Goal: Information Seeking & Learning: Learn about a topic

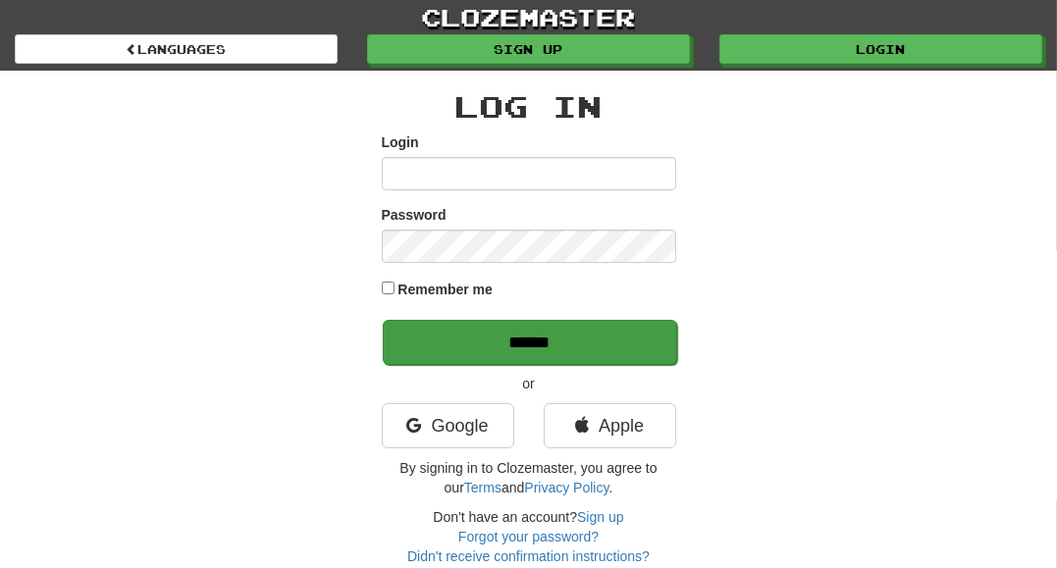
type input "**********"
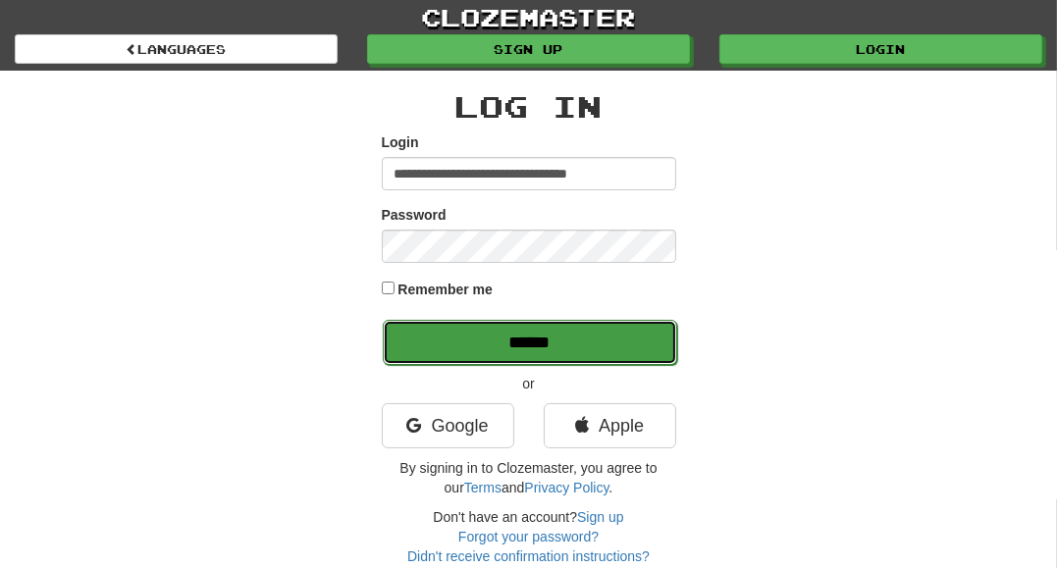
click at [412, 337] on input "******" at bounding box center [530, 342] width 294 height 45
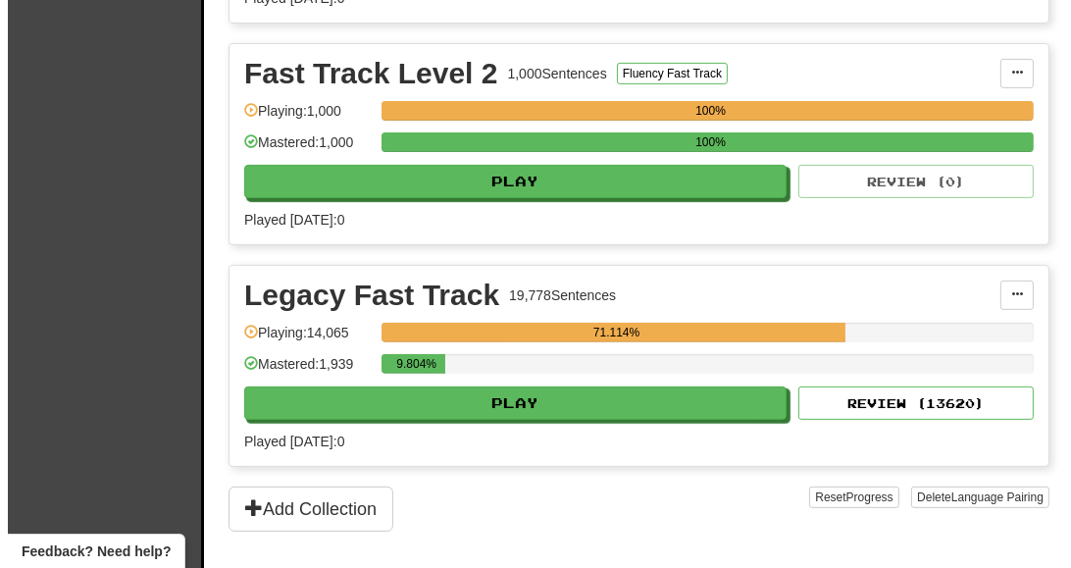
scroll to position [709, 0]
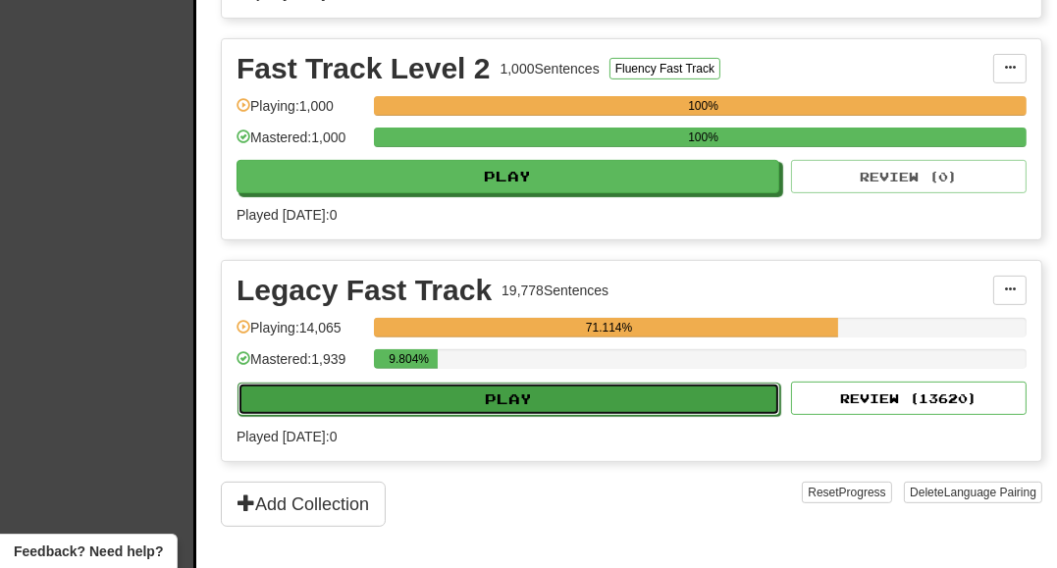
click at [677, 398] on button "Play" at bounding box center [508, 399] width 543 height 33
select select "**"
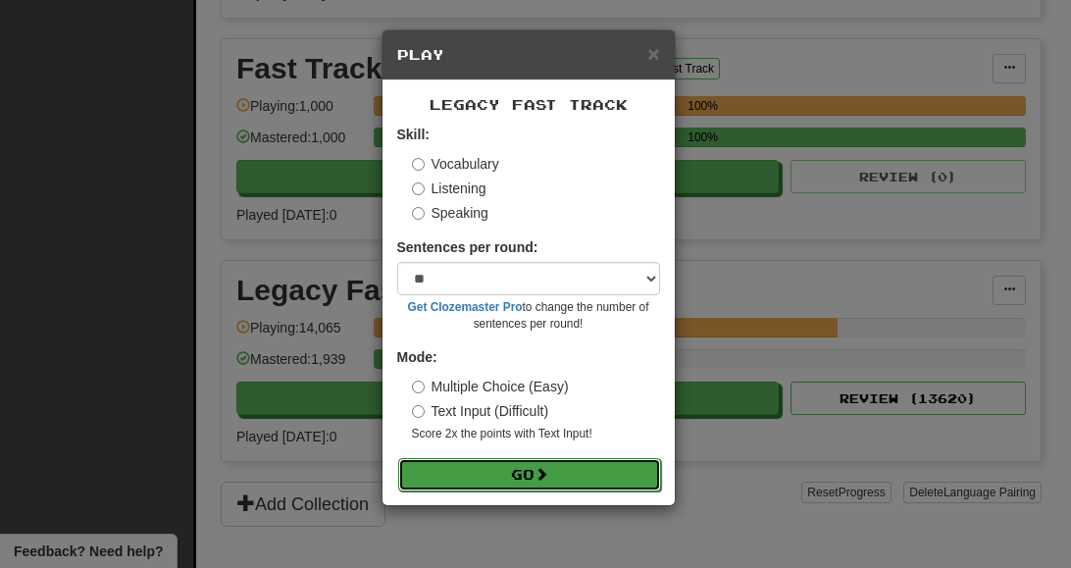
click at [602, 478] on button "Go" at bounding box center [529, 474] width 263 height 33
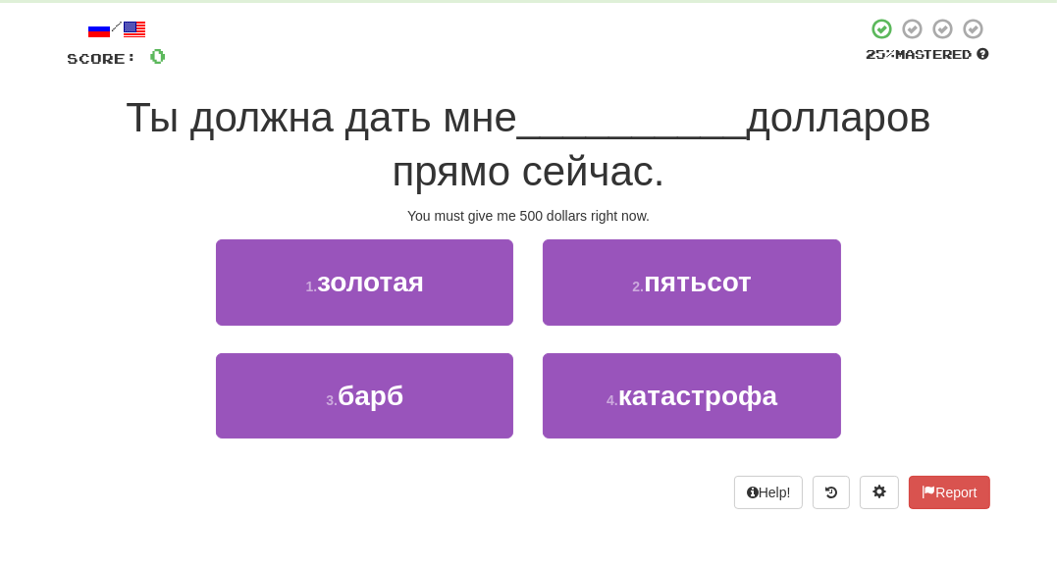
scroll to position [107, 0]
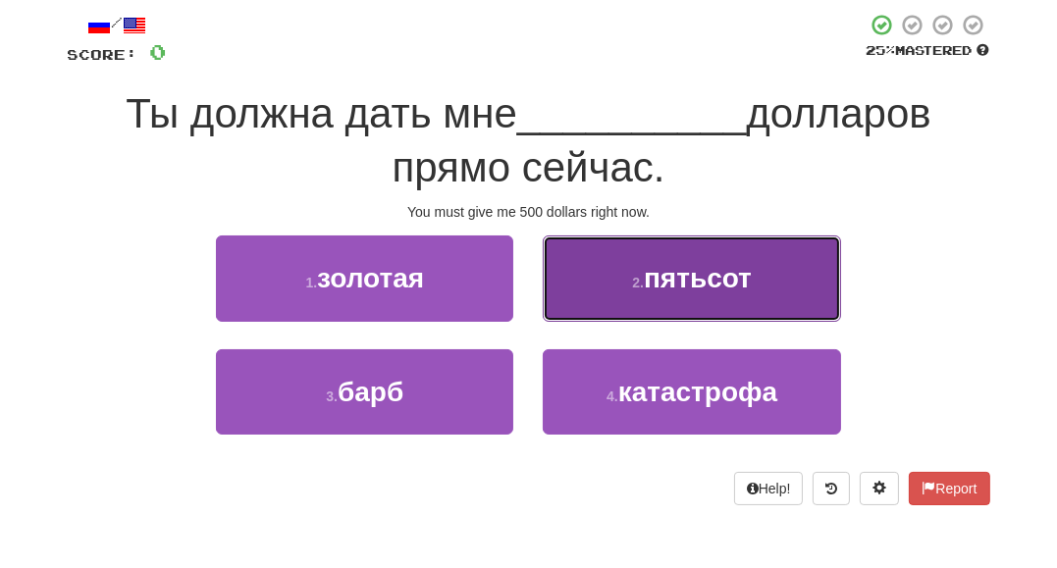
click at [735, 291] on span "пятьсот" at bounding box center [698, 278] width 108 height 30
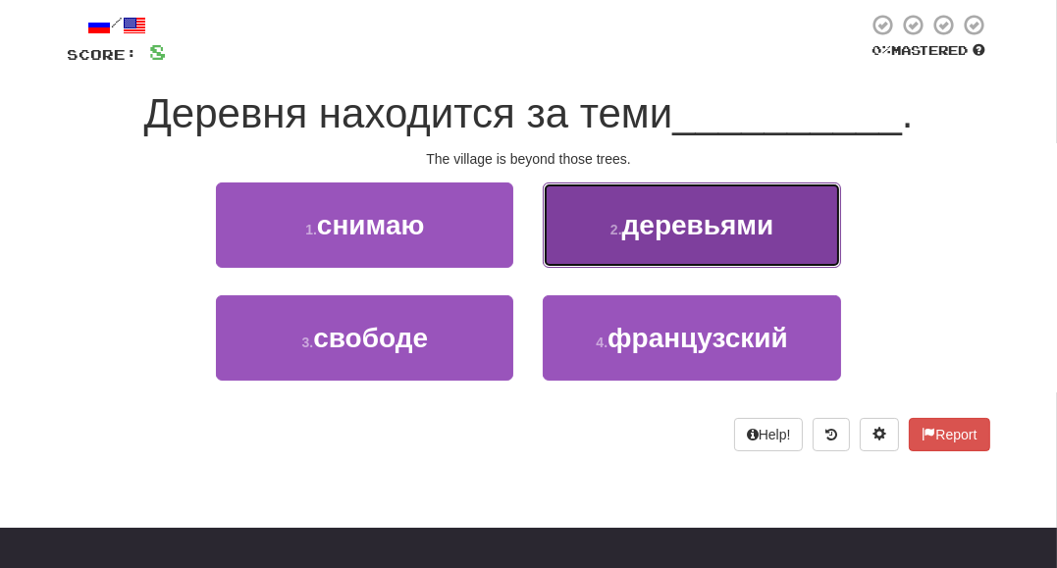
click at [619, 233] on small "2 ." at bounding box center [616, 230] width 12 height 16
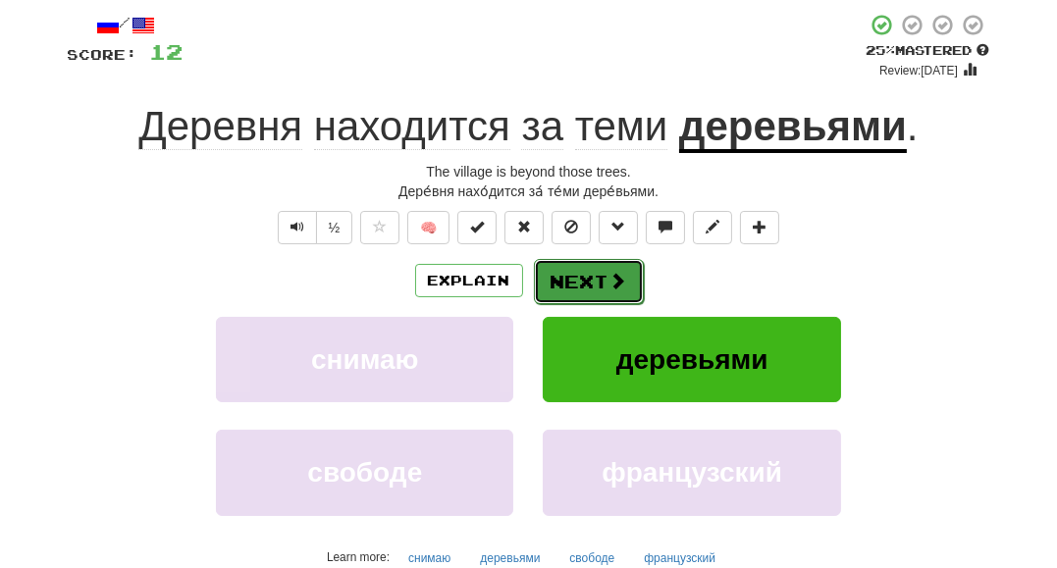
click at [571, 291] on button "Next" at bounding box center [589, 281] width 110 height 45
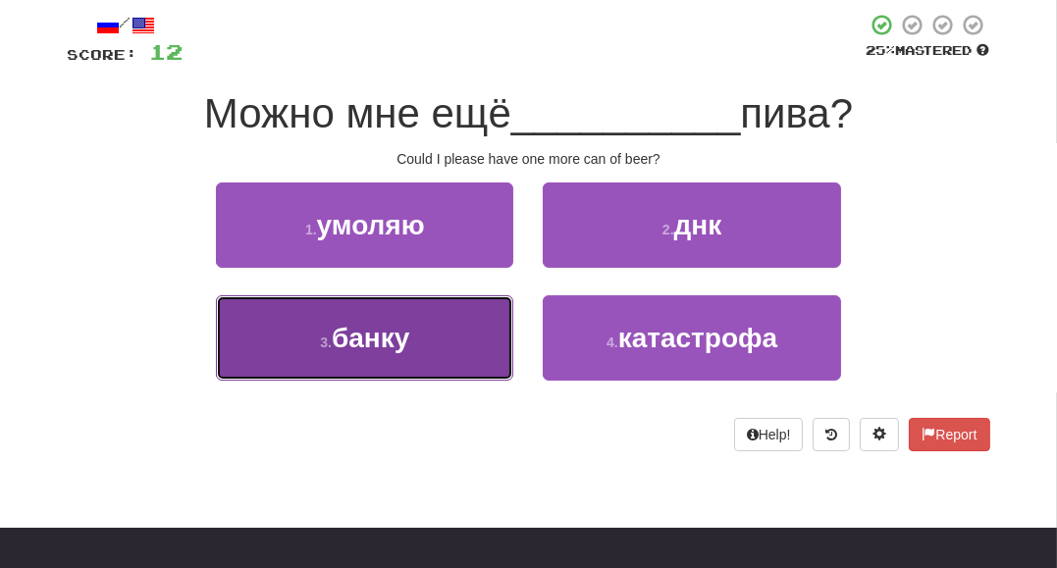
click at [428, 363] on button "3 . банку" at bounding box center [364, 337] width 297 height 85
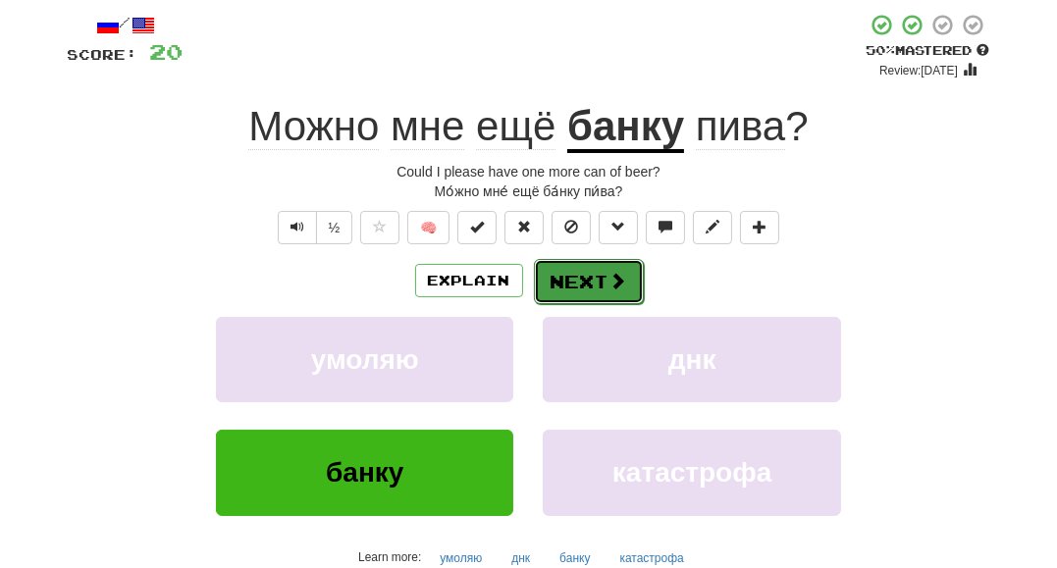
click at [590, 293] on button "Next" at bounding box center [589, 281] width 110 height 45
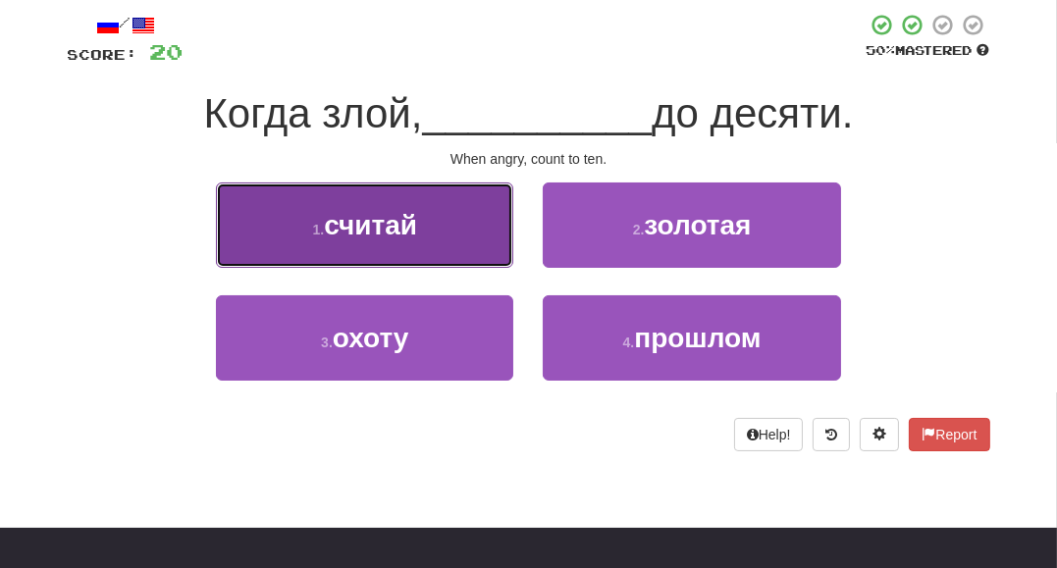
click at [477, 233] on button "1 . считай" at bounding box center [364, 224] width 297 height 85
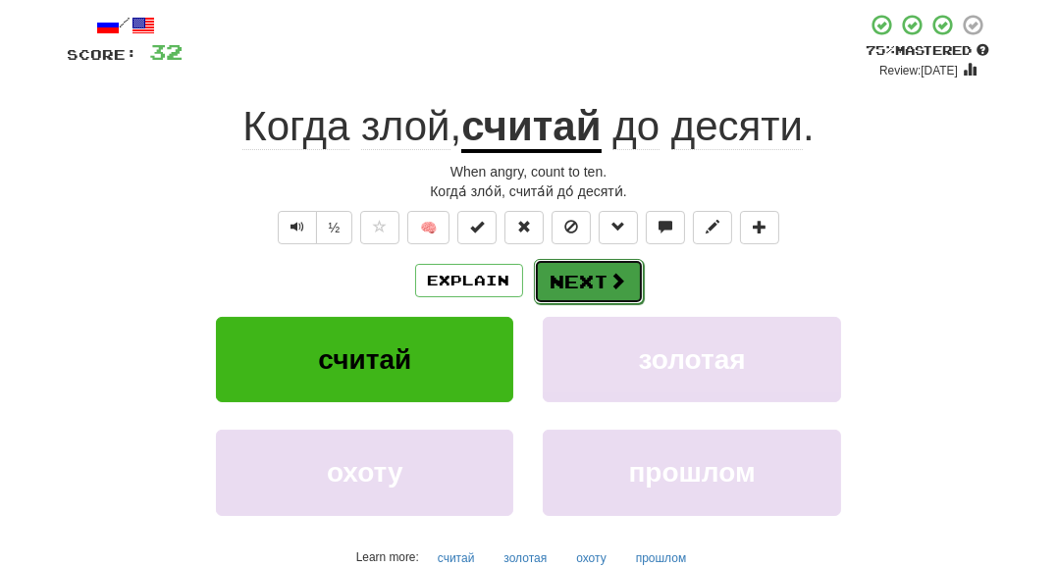
click at [555, 268] on button "Next" at bounding box center [589, 281] width 110 height 45
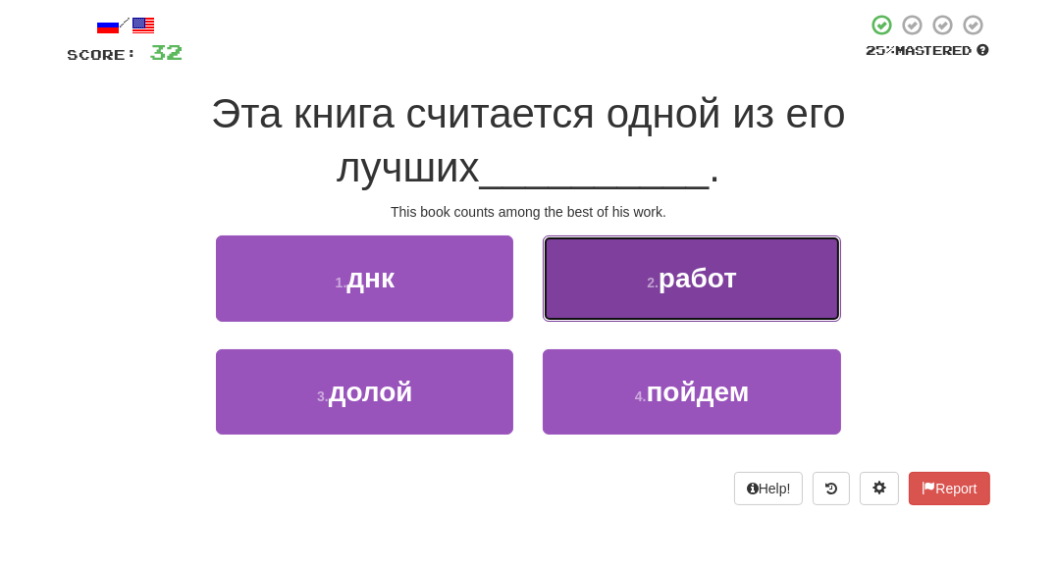
click at [625, 312] on button "2 . работ" at bounding box center [691, 277] width 297 height 85
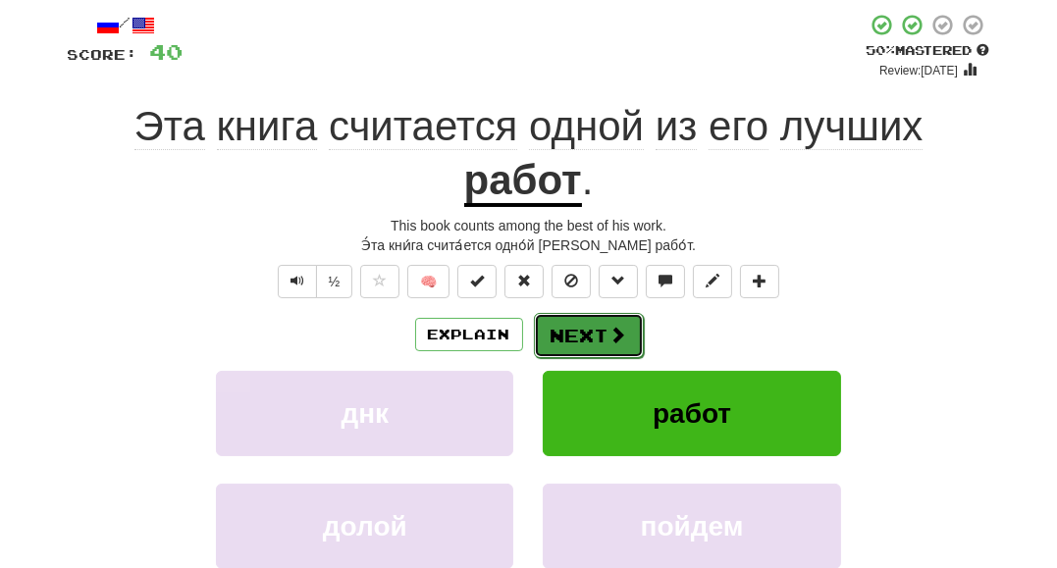
click at [589, 337] on button "Next" at bounding box center [589, 335] width 110 height 45
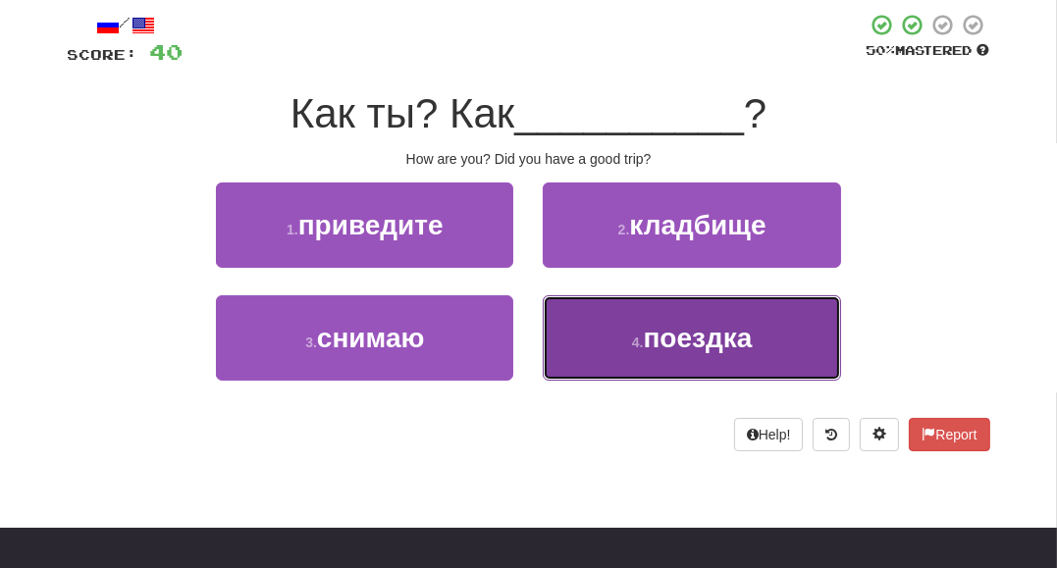
click at [576, 342] on button "4 . поездка" at bounding box center [691, 337] width 297 height 85
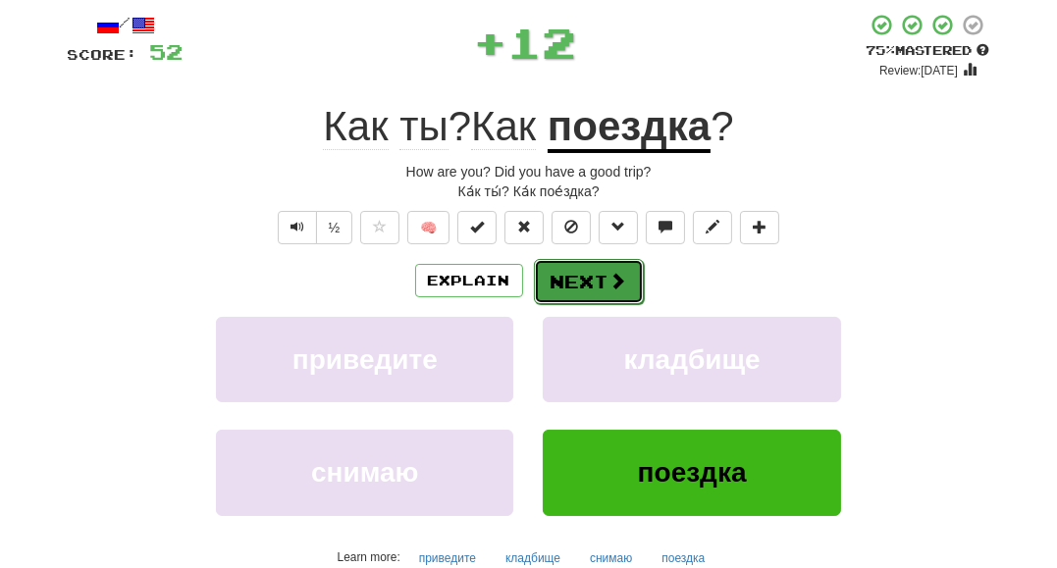
click at [581, 281] on button "Next" at bounding box center [589, 281] width 110 height 45
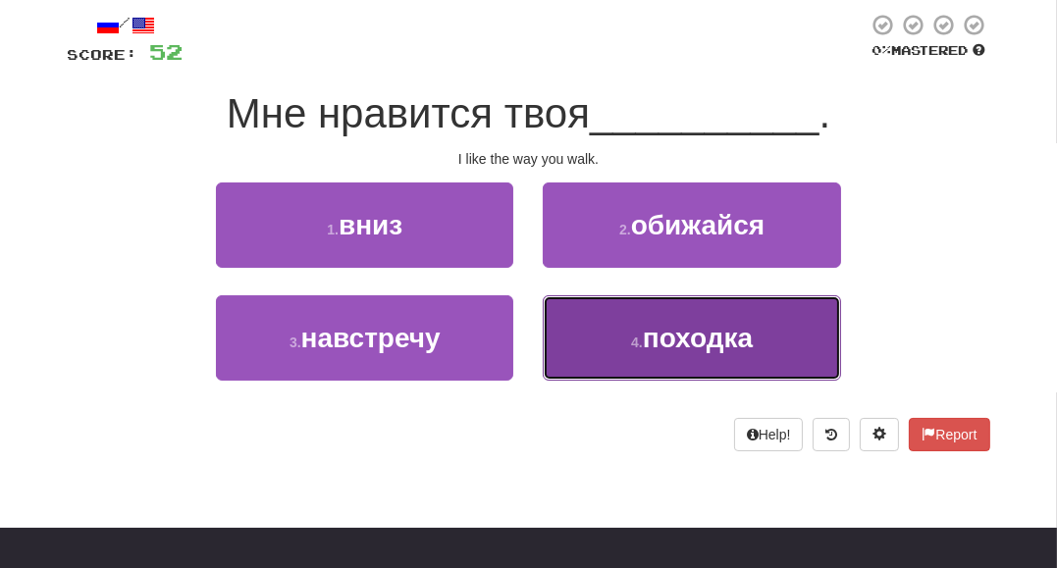
click at [604, 337] on button "4 . походка" at bounding box center [691, 337] width 297 height 85
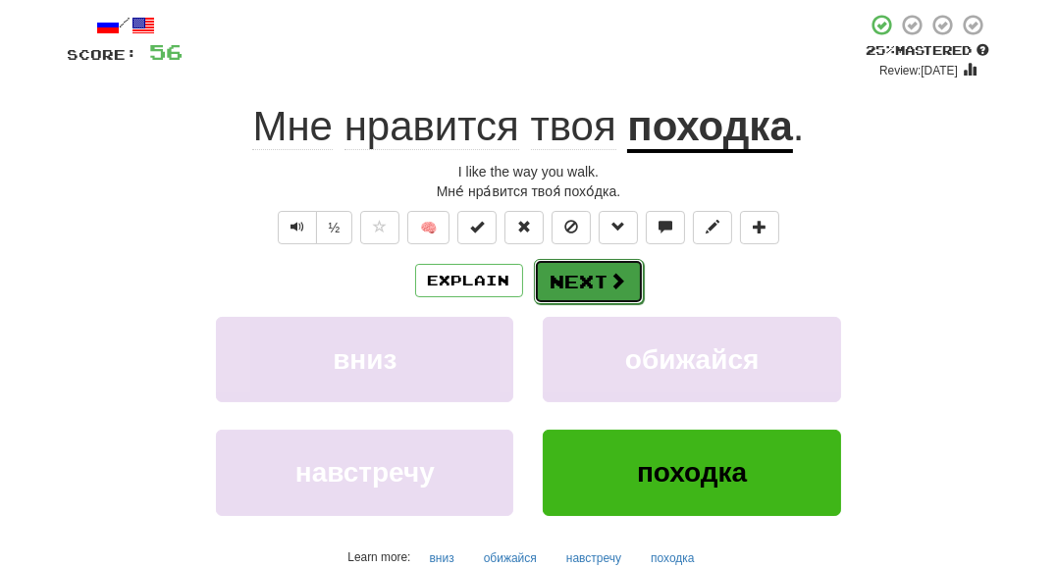
click at [609, 271] on button "Next" at bounding box center [589, 281] width 110 height 45
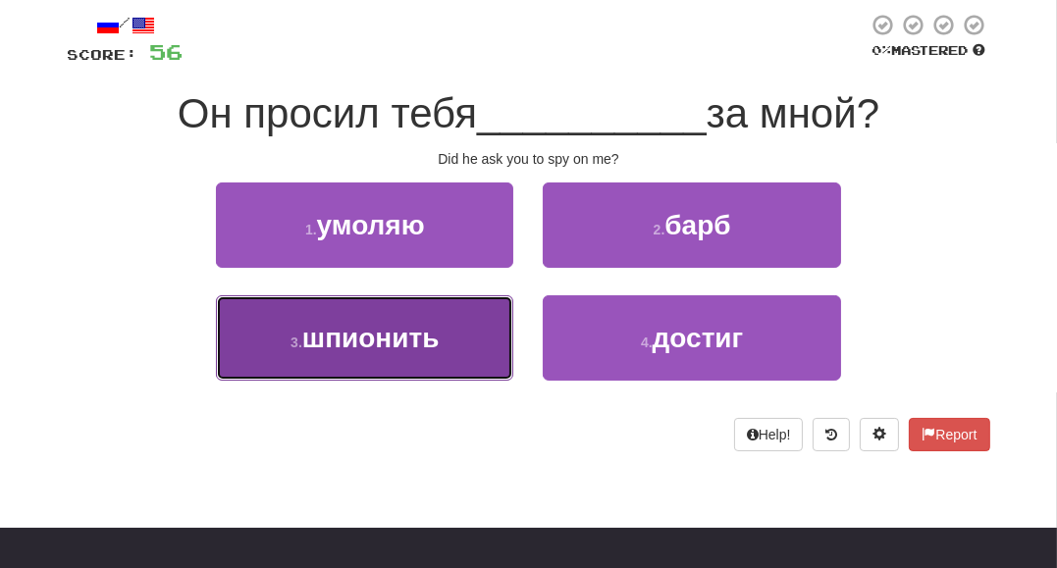
click at [441, 337] on button "3 . шпионить" at bounding box center [364, 337] width 297 height 85
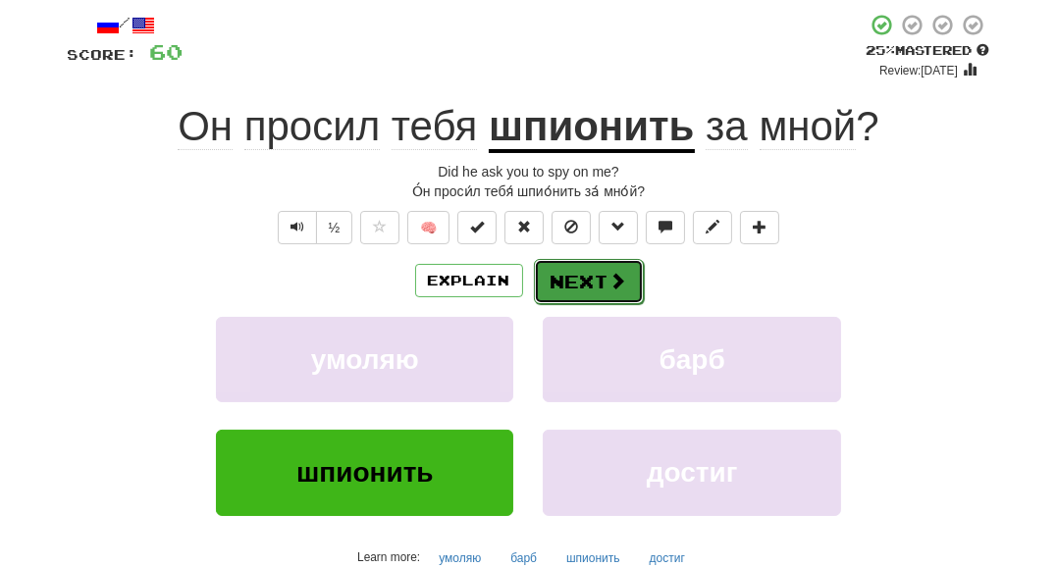
click at [594, 281] on button "Next" at bounding box center [589, 281] width 110 height 45
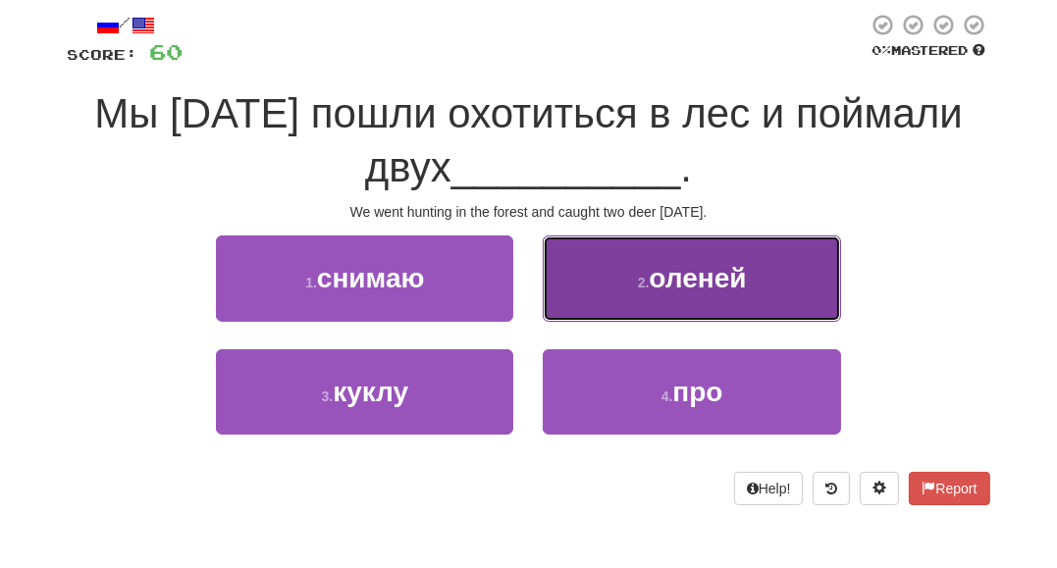
click at [616, 296] on button "2 . оленей" at bounding box center [691, 277] width 297 height 85
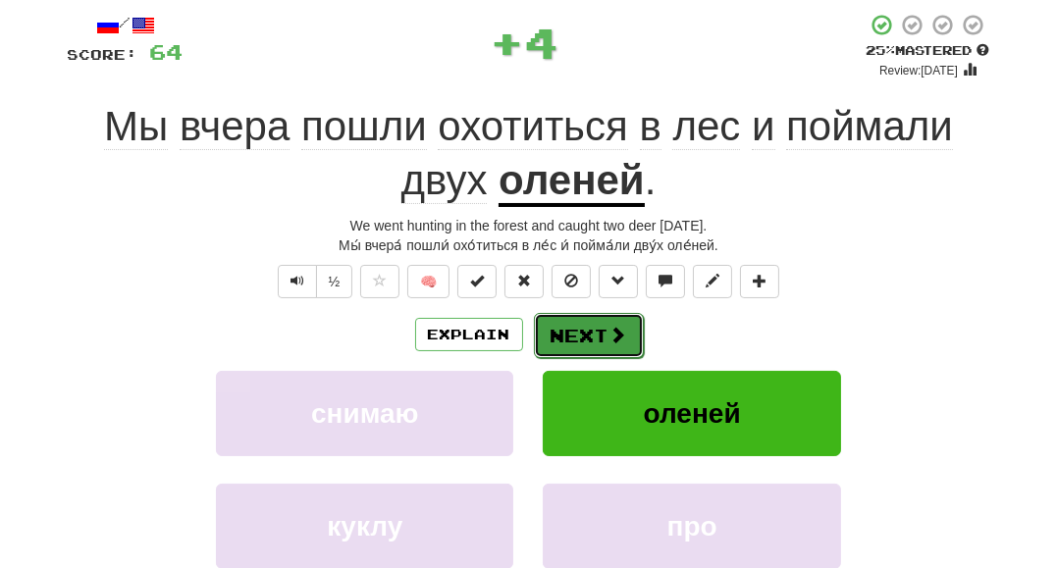
click at [589, 328] on button "Next" at bounding box center [589, 335] width 110 height 45
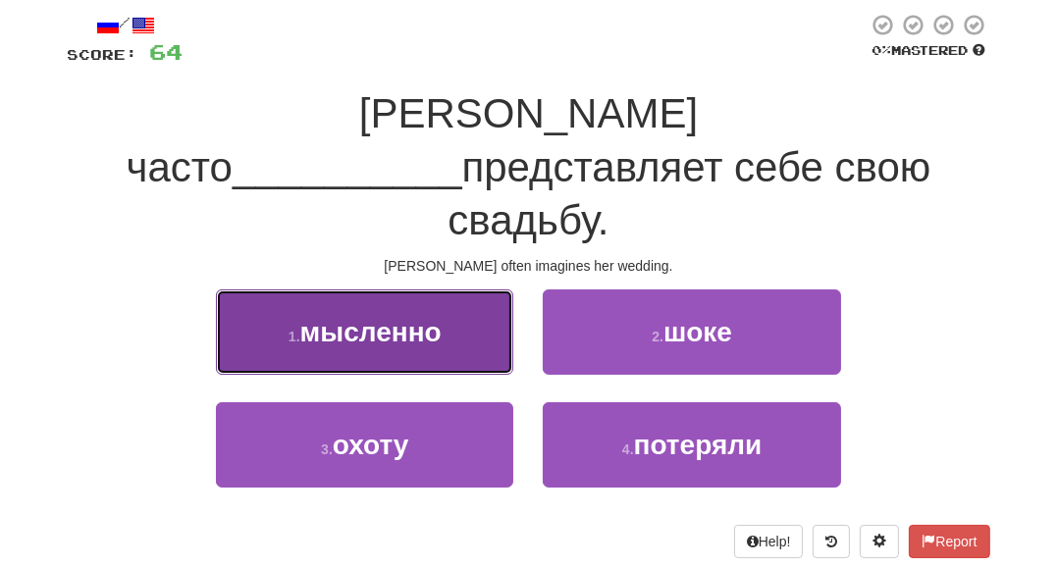
click at [404, 305] on button "1 . мысленно" at bounding box center [364, 331] width 297 height 85
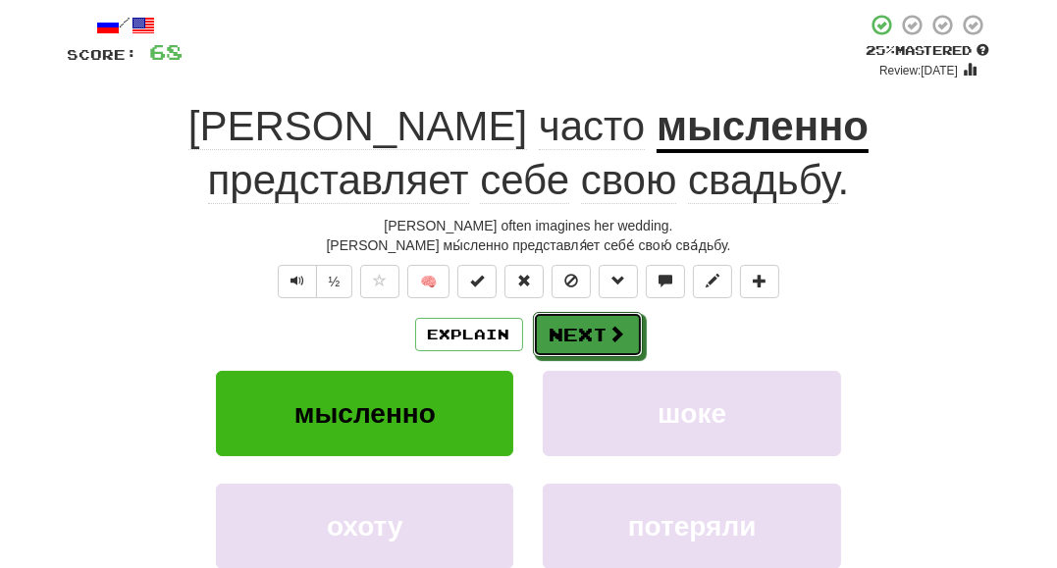
click at [567, 319] on button "Next" at bounding box center [588, 334] width 110 height 45
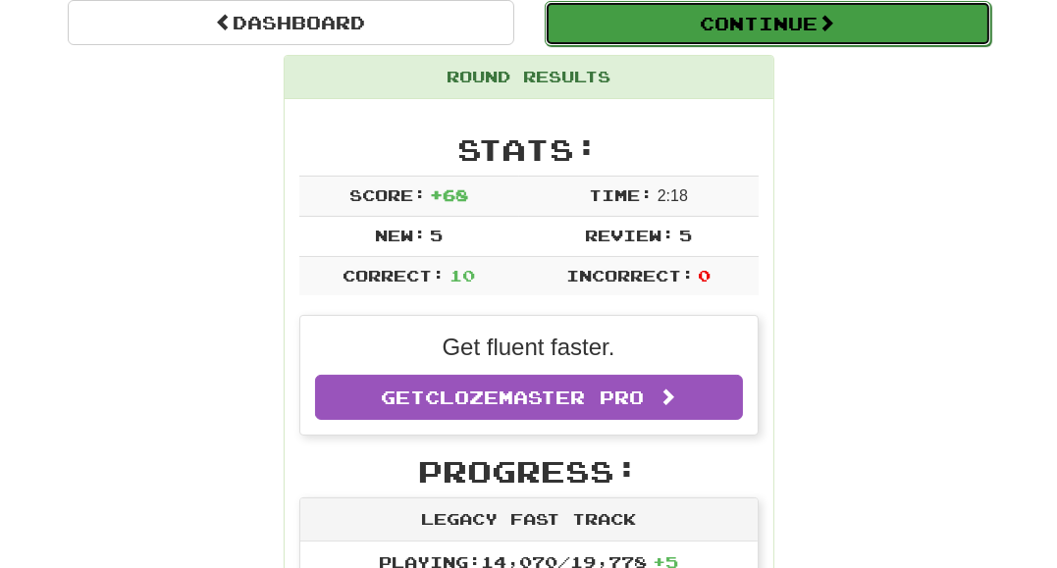
click at [762, 29] on button "Continue" at bounding box center [767, 23] width 446 height 45
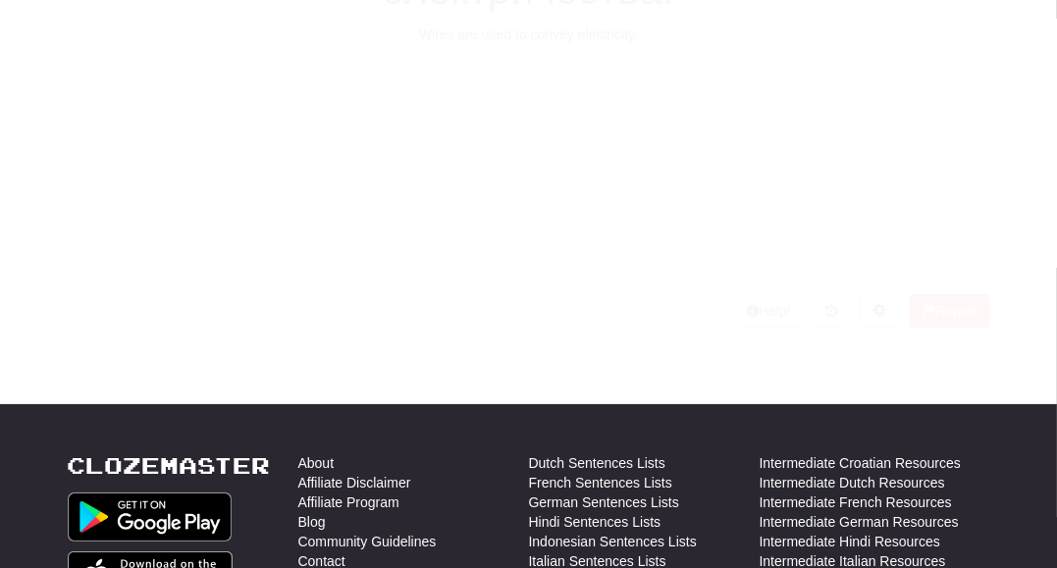
scroll to position [192, 0]
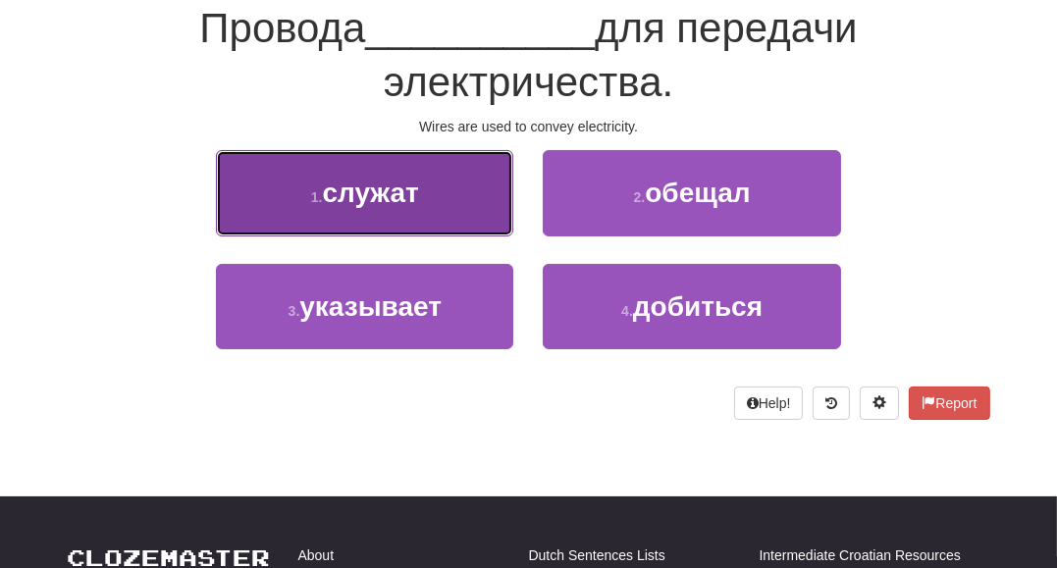
click at [401, 225] on button "1 . служат" at bounding box center [364, 192] width 297 height 85
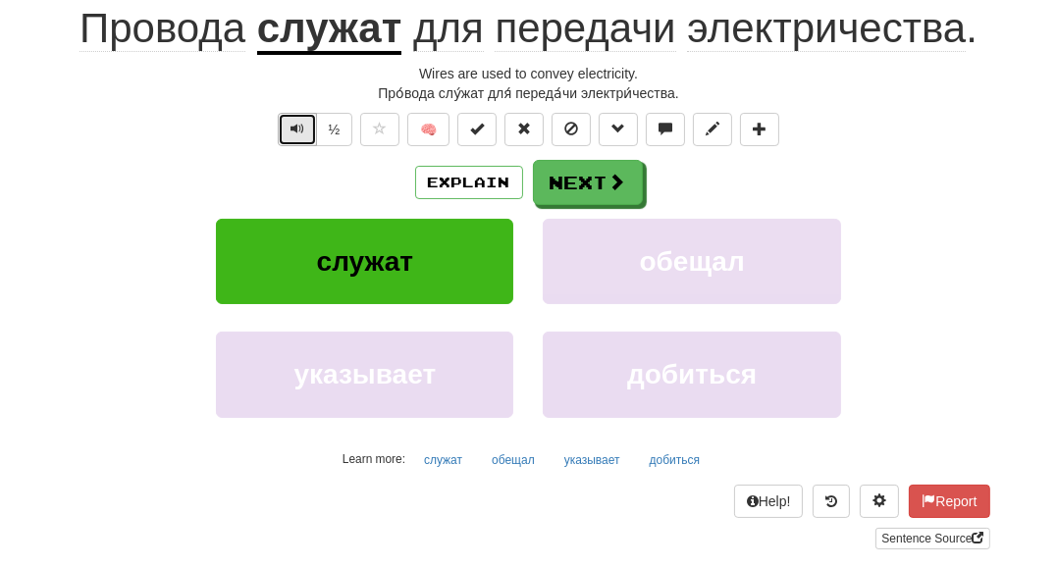
click at [300, 144] on button "Text-to-speech controls" at bounding box center [297, 129] width 39 height 33
click at [1006, 283] on div "Correct : 1 Incorrect : 0 To go : 9 Playing : Legacy Fast Track / Score: 4 + 4 …" at bounding box center [528, 211] width 1057 height 732
click at [610, 182] on span at bounding box center [618, 183] width 18 height 18
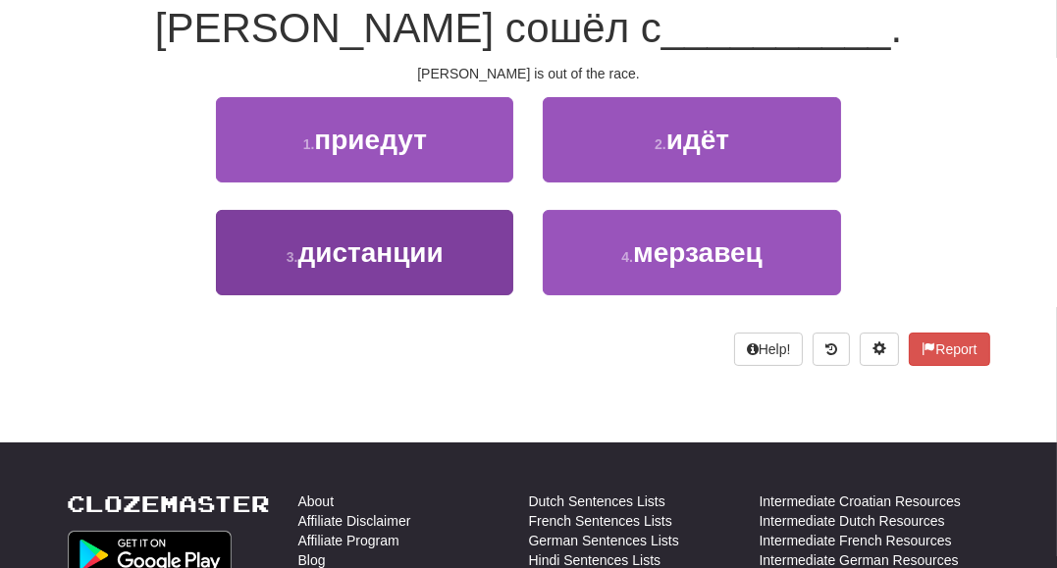
click at [468, 259] on button "3 . дистанции" at bounding box center [364, 252] width 297 height 85
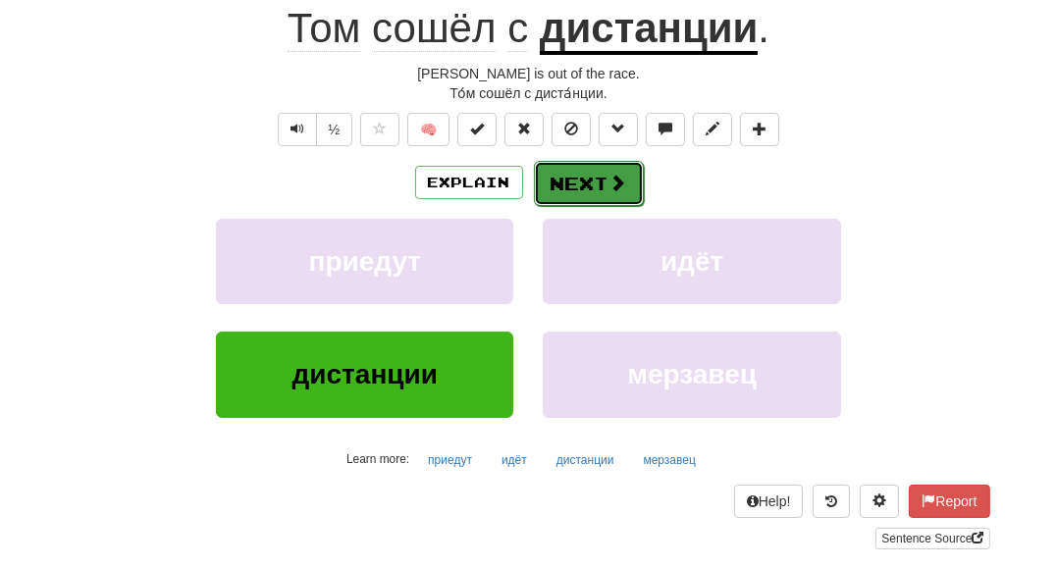
click at [552, 186] on button "Next" at bounding box center [589, 183] width 110 height 45
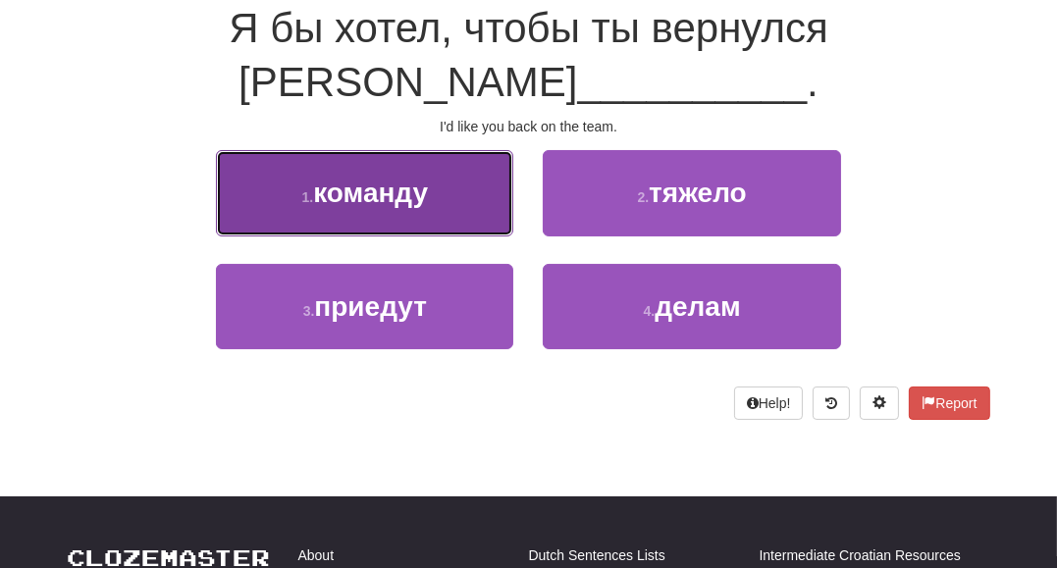
click at [438, 157] on button "1 . команду" at bounding box center [364, 192] width 297 height 85
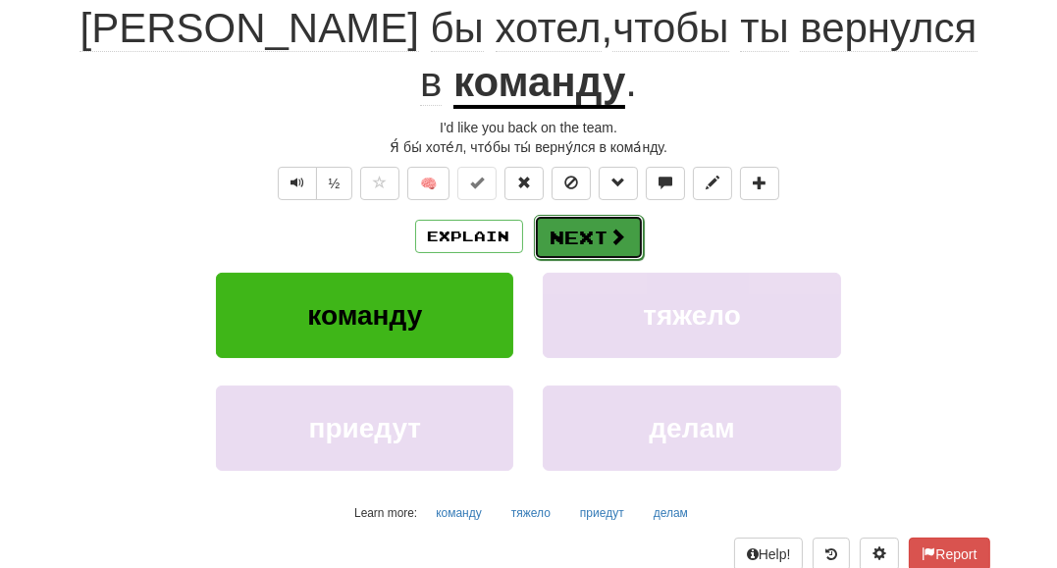
click at [631, 215] on button "Next" at bounding box center [589, 237] width 110 height 45
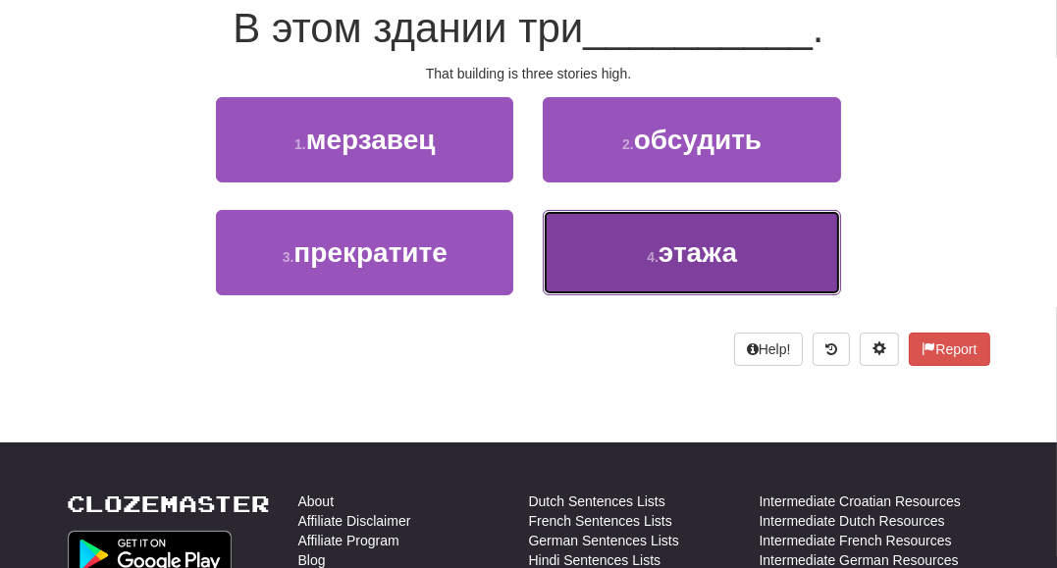
click at [580, 265] on button "4 . этажа" at bounding box center [691, 252] width 297 height 85
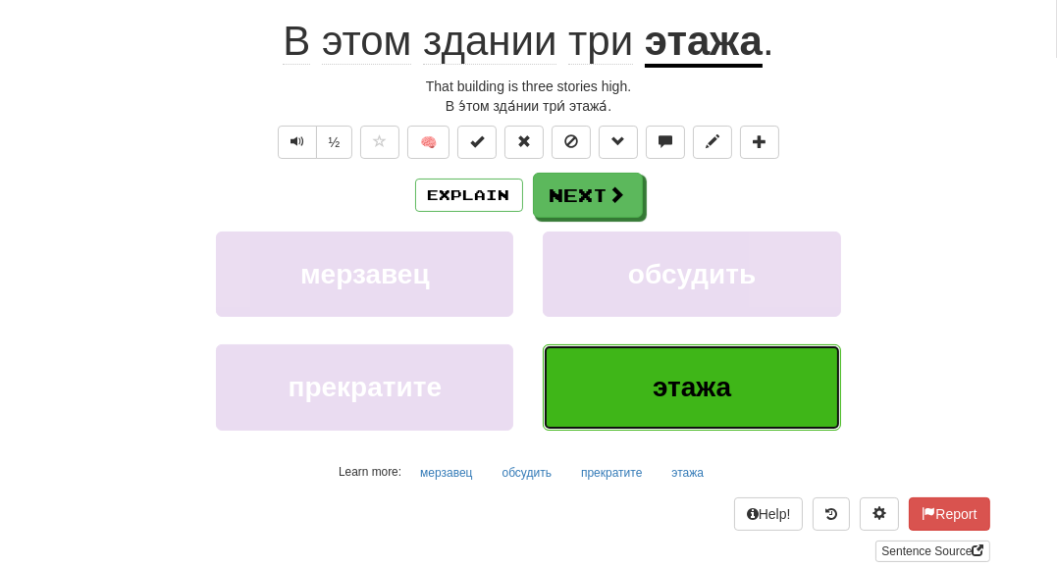
scroll to position [205, 0]
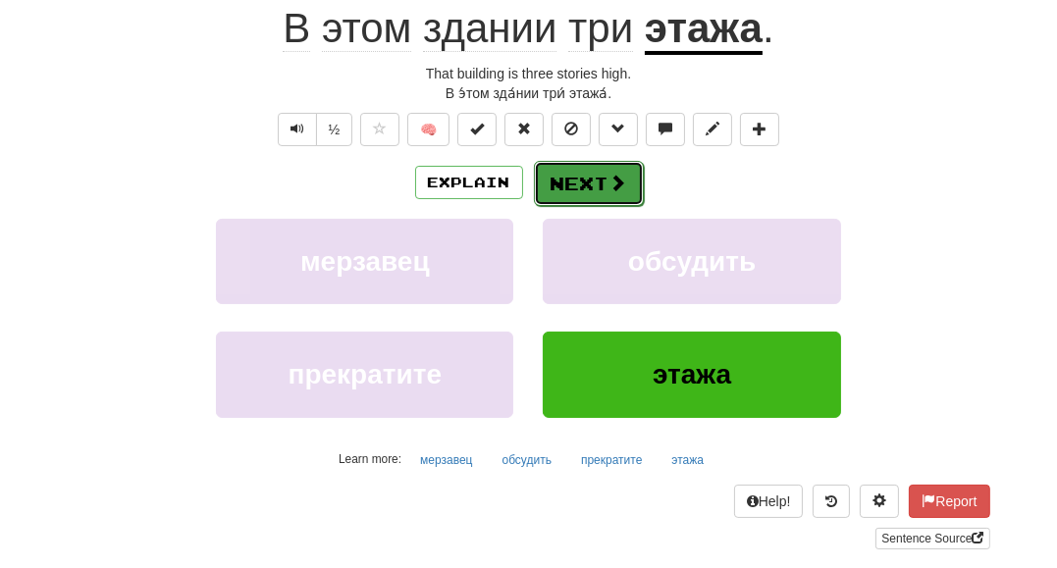
click at [591, 183] on button "Next" at bounding box center [589, 183] width 110 height 45
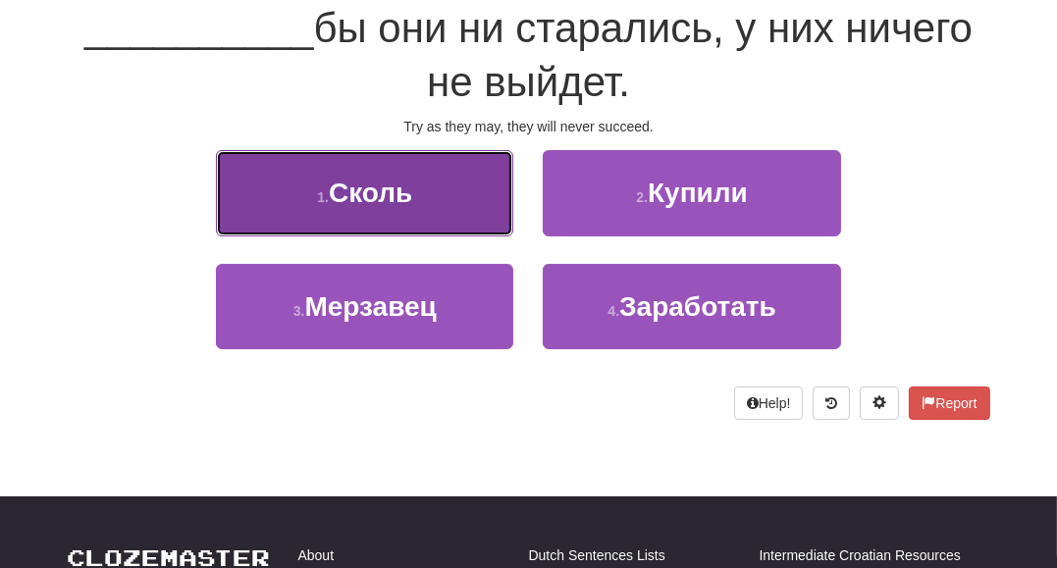
click at [453, 219] on button "1 . Сколь" at bounding box center [364, 192] width 297 height 85
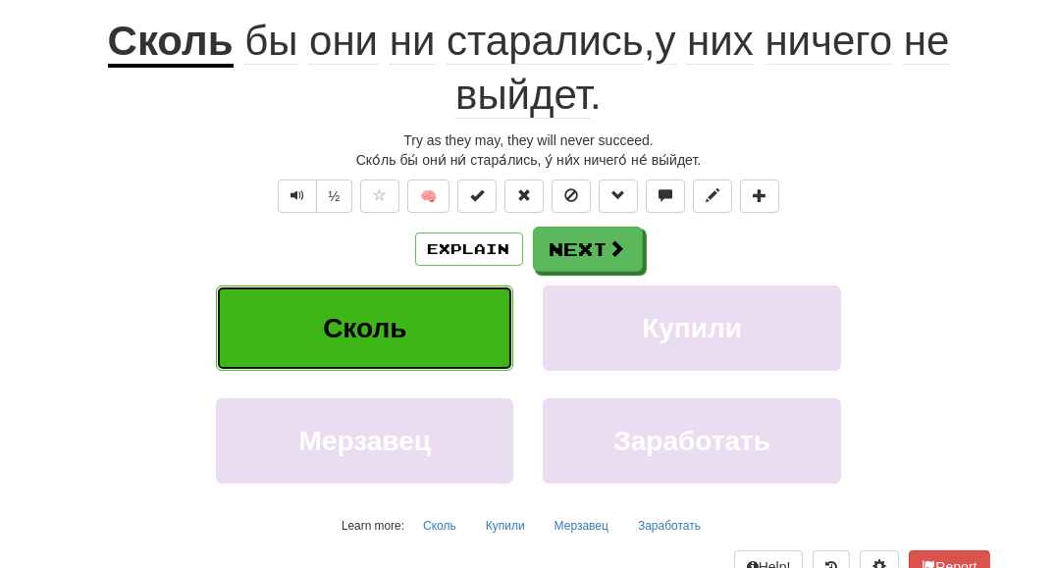
scroll to position [205, 0]
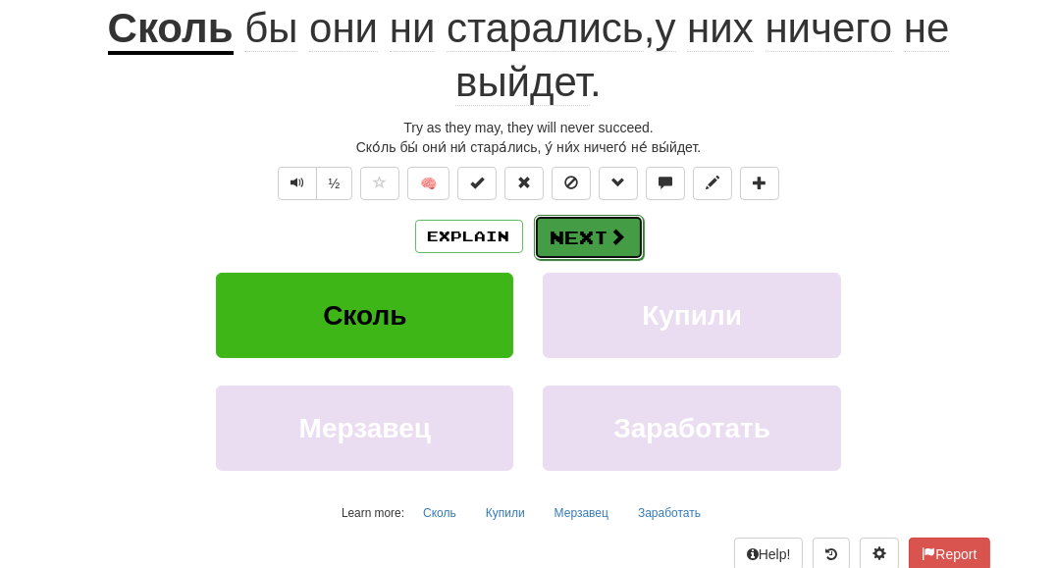
click at [576, 232] on button "Next" at bounding box center [589, 237] width 110 height 45
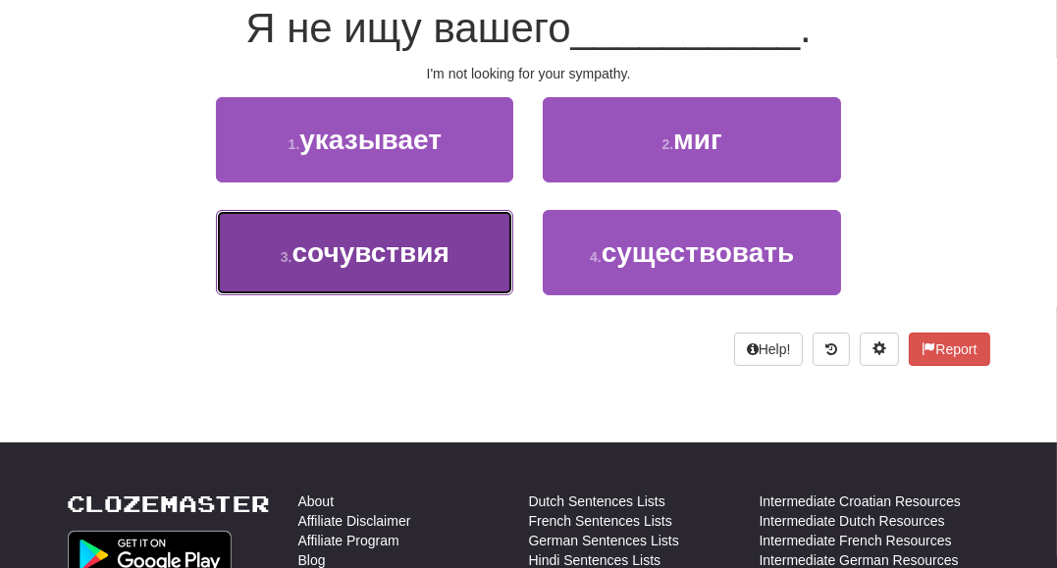
click at [482, 269] on button "3 . сочувствия" at bounding box center [364, 252] width 297 height 85
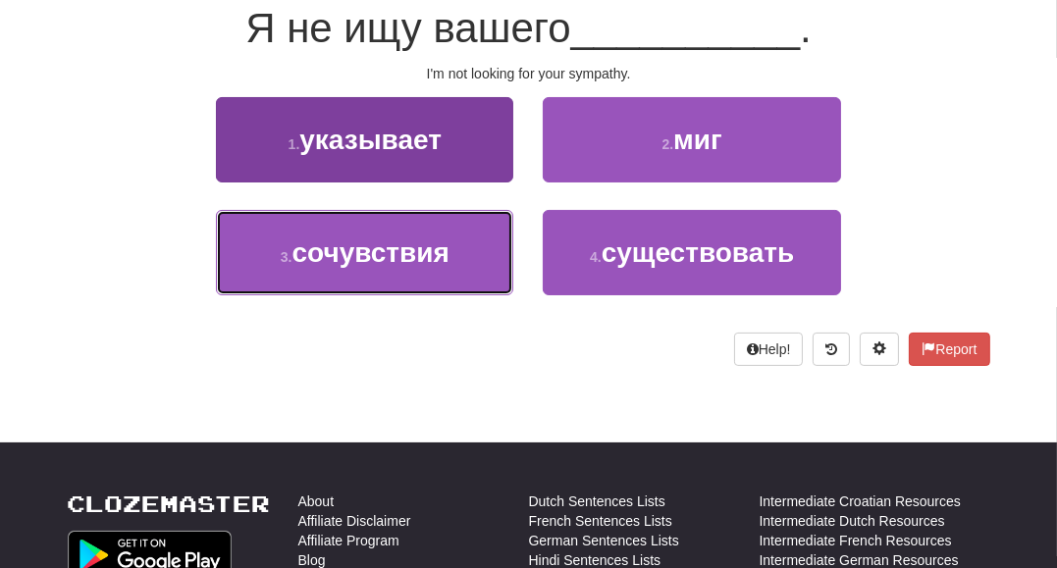
scroll to position [205, 0]
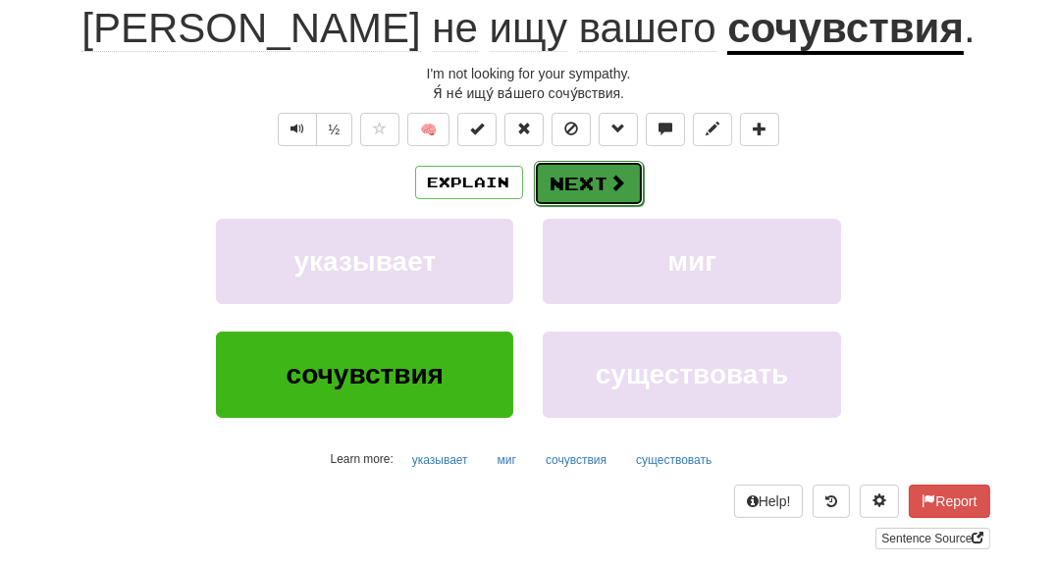
click at [571, 173] on button "Next" at bounding box center [589, 183] width 110 height 45
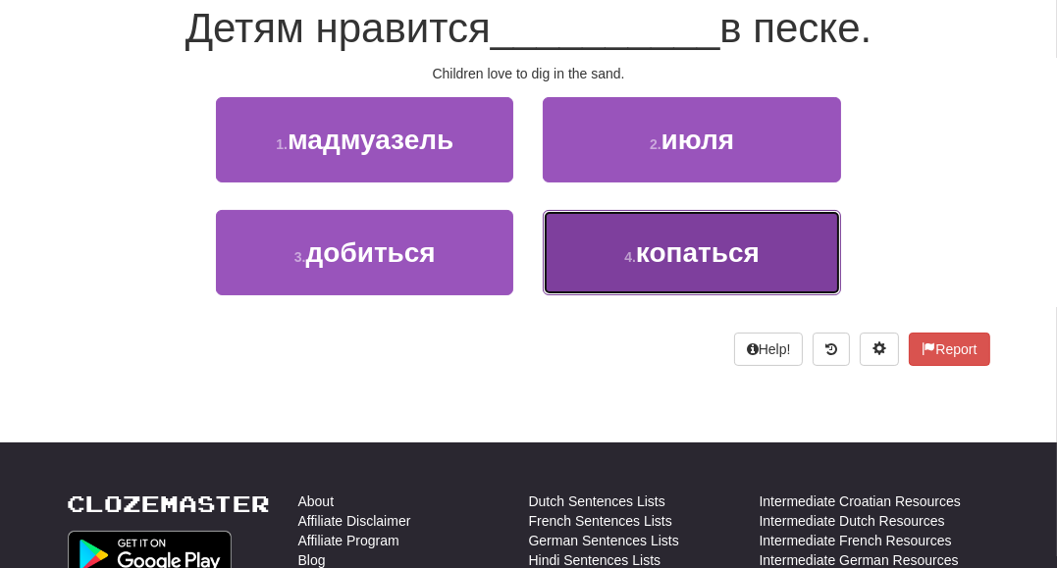
click at [642, 242] on span "копаться" at bounding box center [698, 252] width 124 height 30
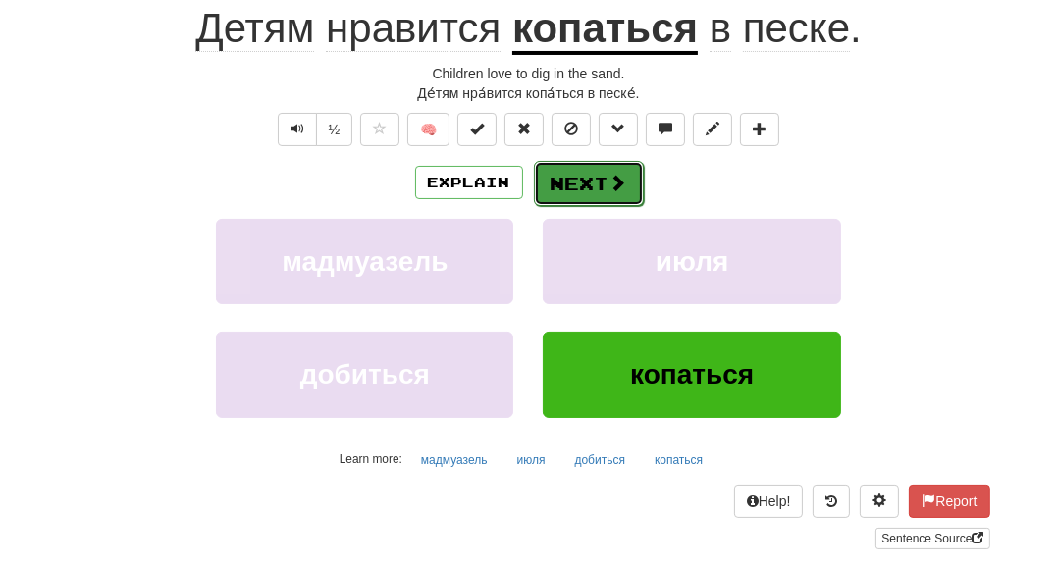
click at [620, 176] on span at bounding box center [618, 183] width 18 height 18
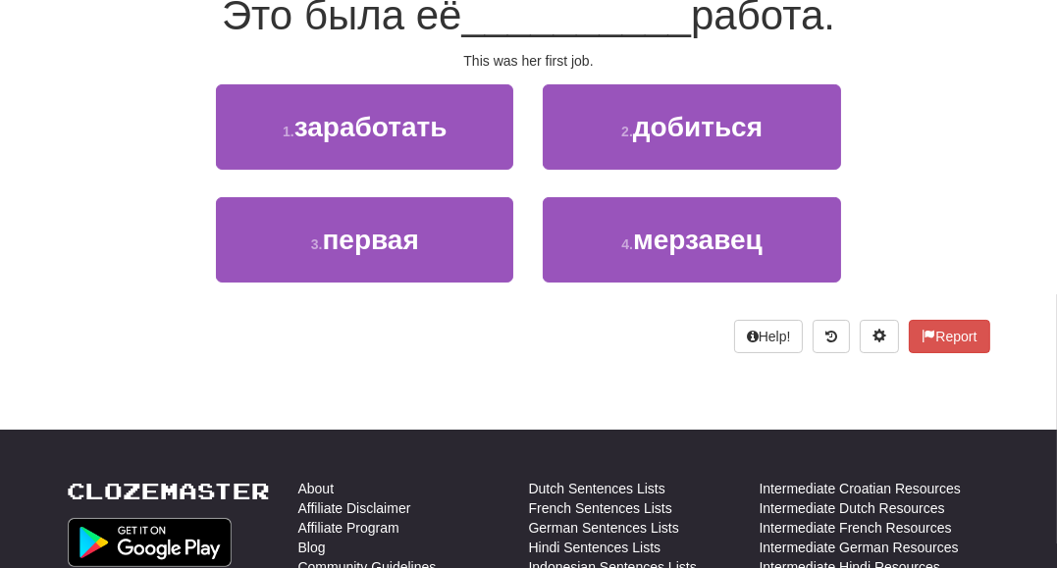
scroll to position [192, 0]
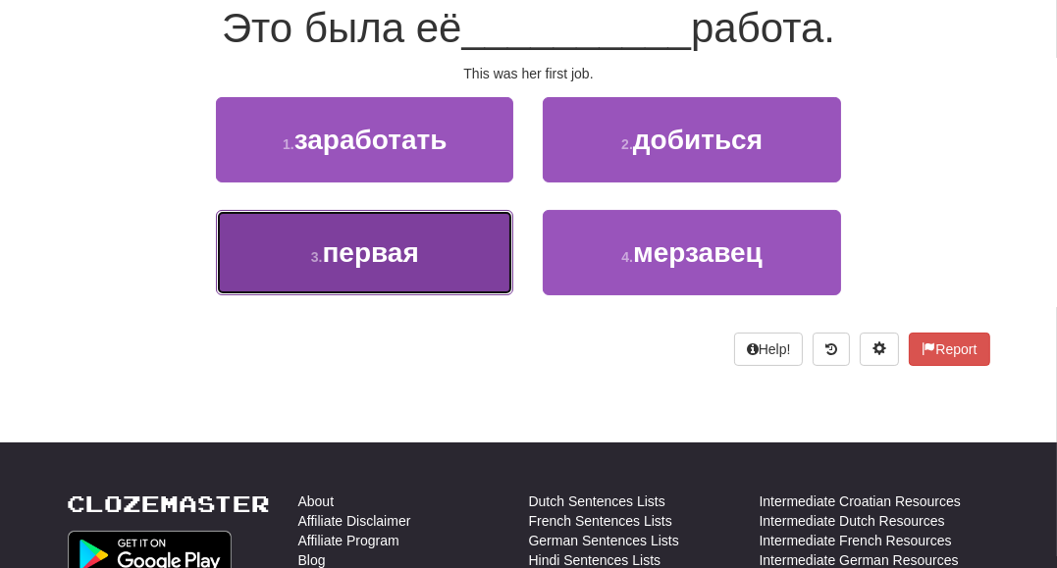
click at [481, 289] on button "3 . первая" at bounding box center [364, 252] width 297 height 85
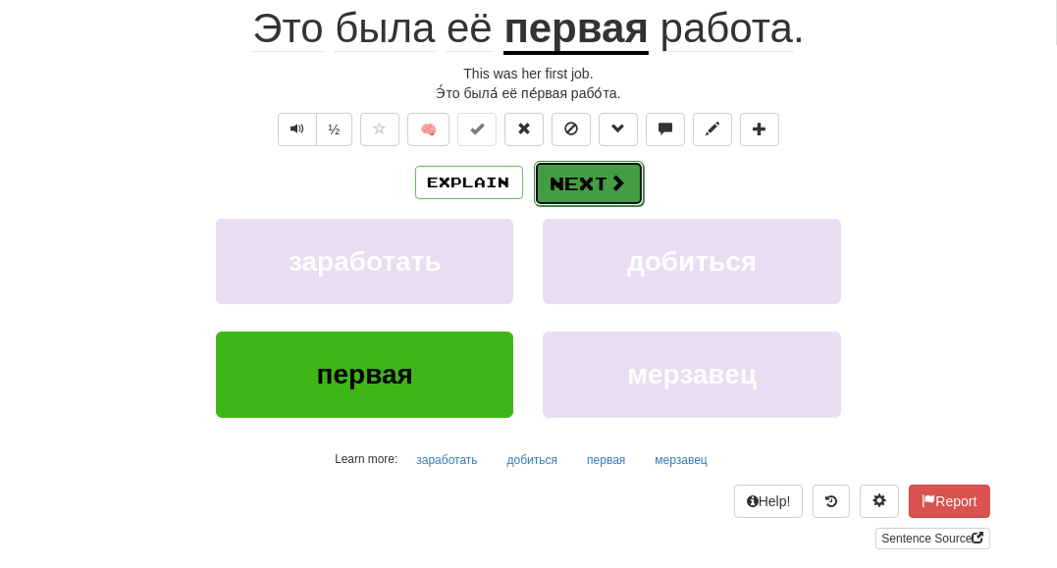
click at [604, 177] on button "Next" at bounding box center [589, 183] width 110 height 45
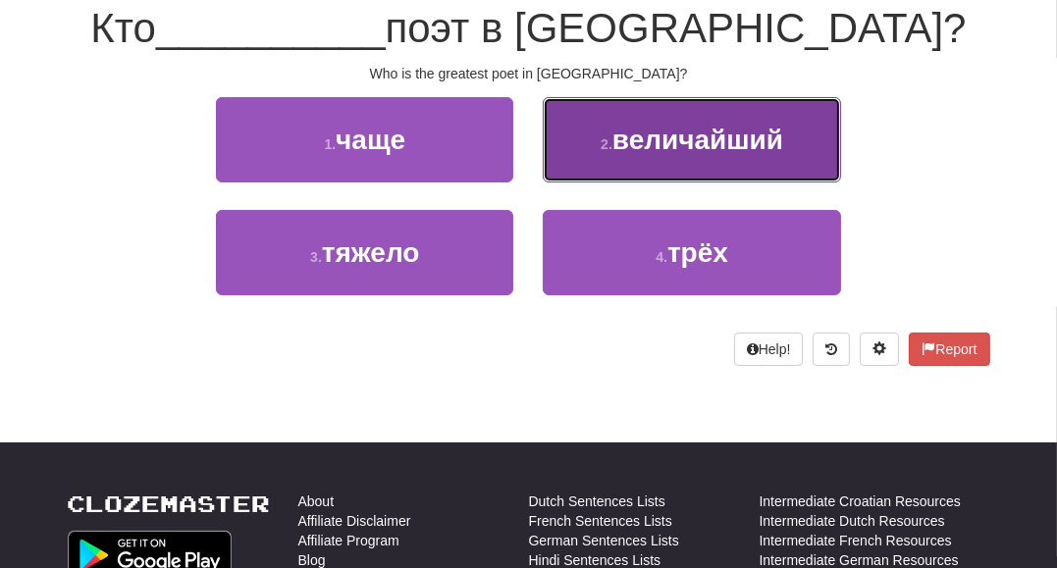
click at [672, 152] on span "величайший" at bounding box center [697, 140] width 171 height 30
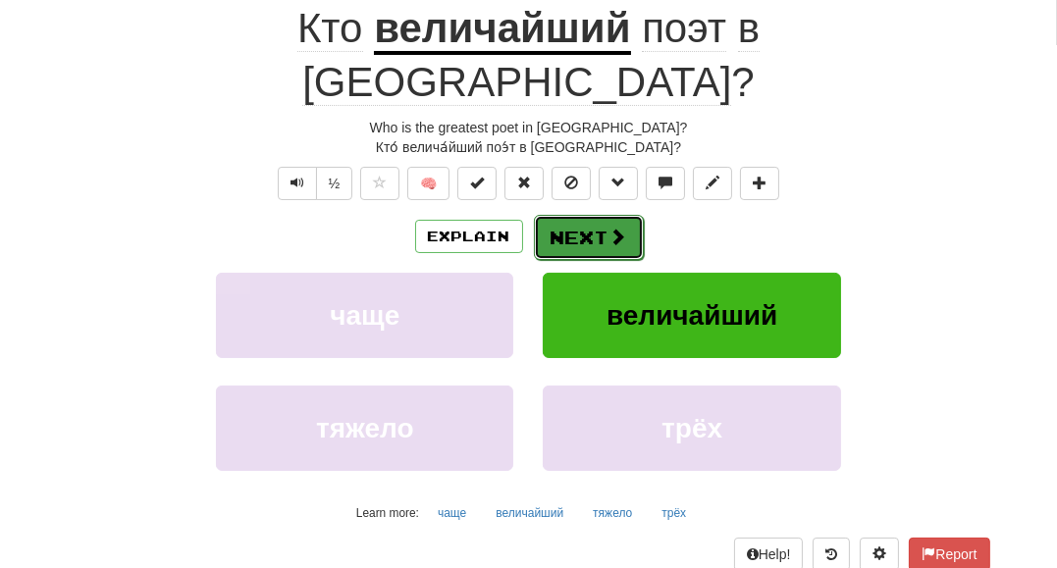
click at [612, 228] on span at bounding box center [618, 237] width 18 height 18
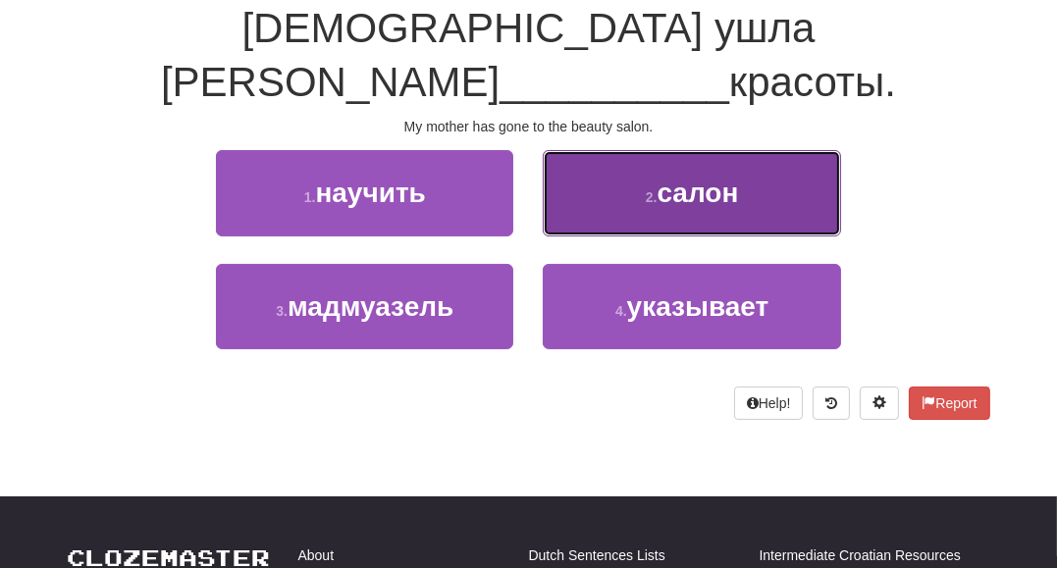
click at [719, 160] on button "2 . салон" at bounding box center [691, 192] width 297 height 85
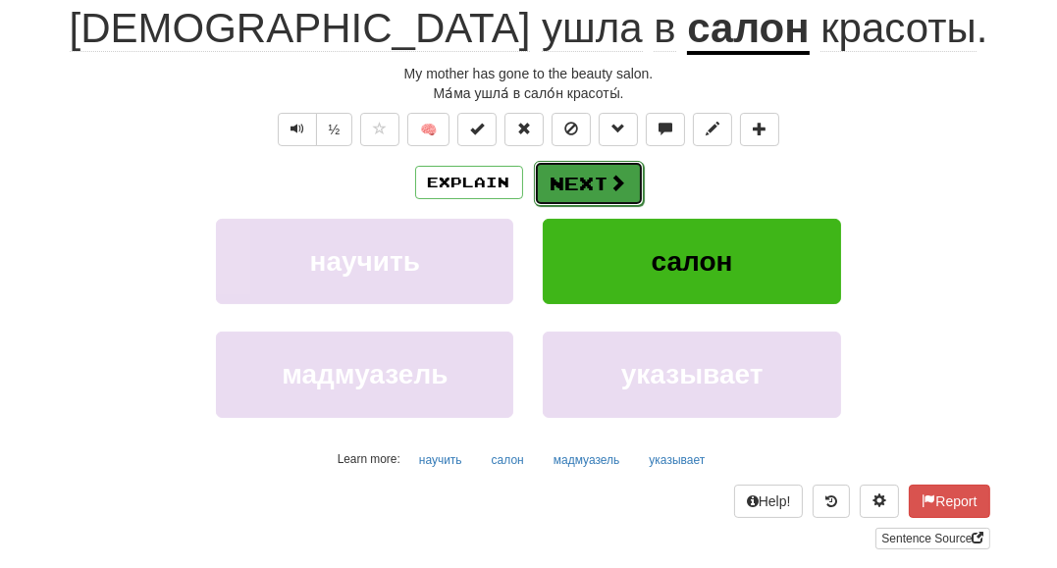
click at [603, 180] on button "Next" at bounding box center [589, 183] width 110 height 45
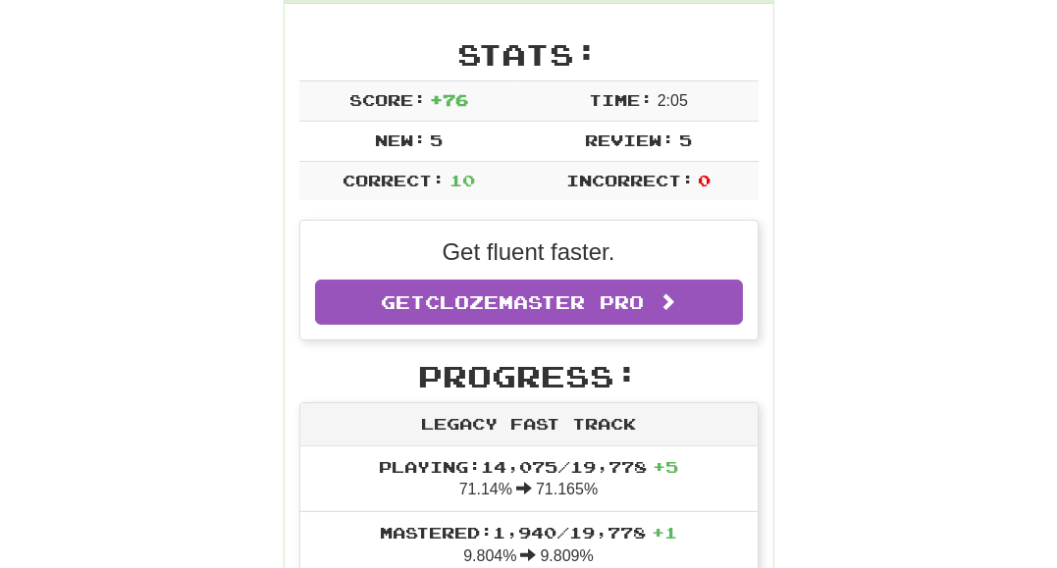
scroll to position [291, 0]
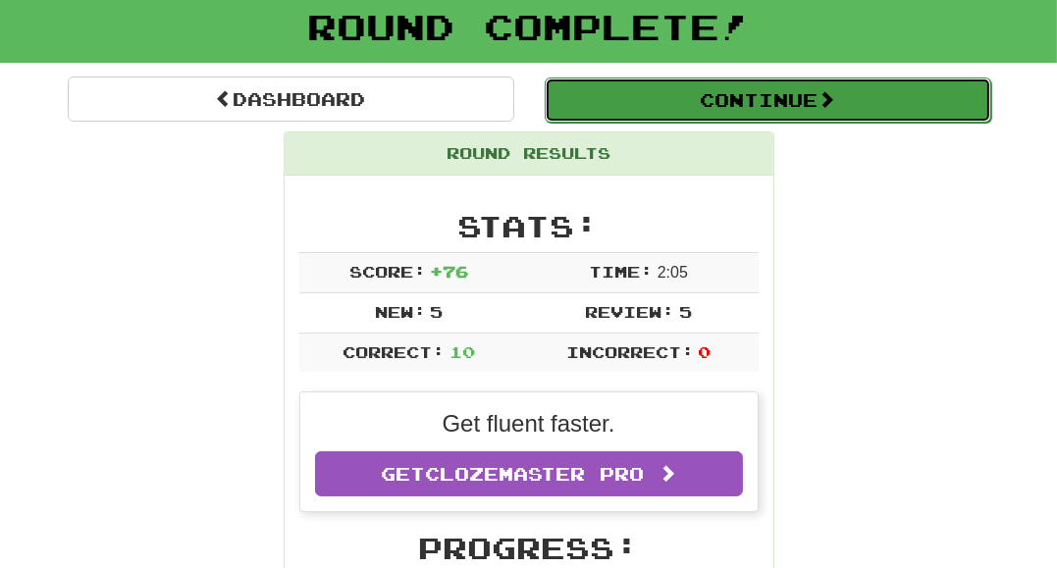
click at [835, 98] on span at bounding box center [826, 99] width 18 height 18
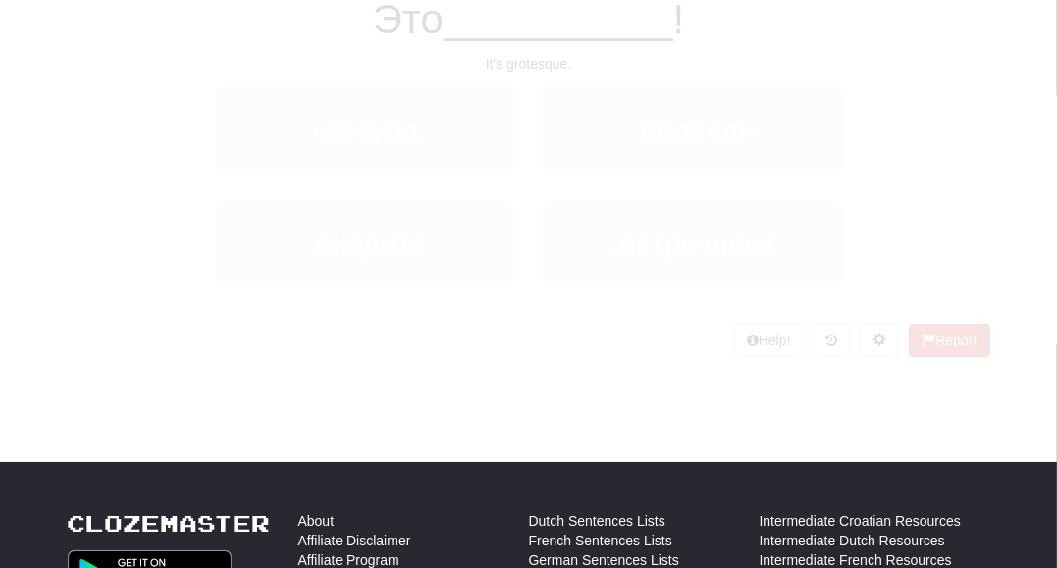
scroll to position [116, 0]
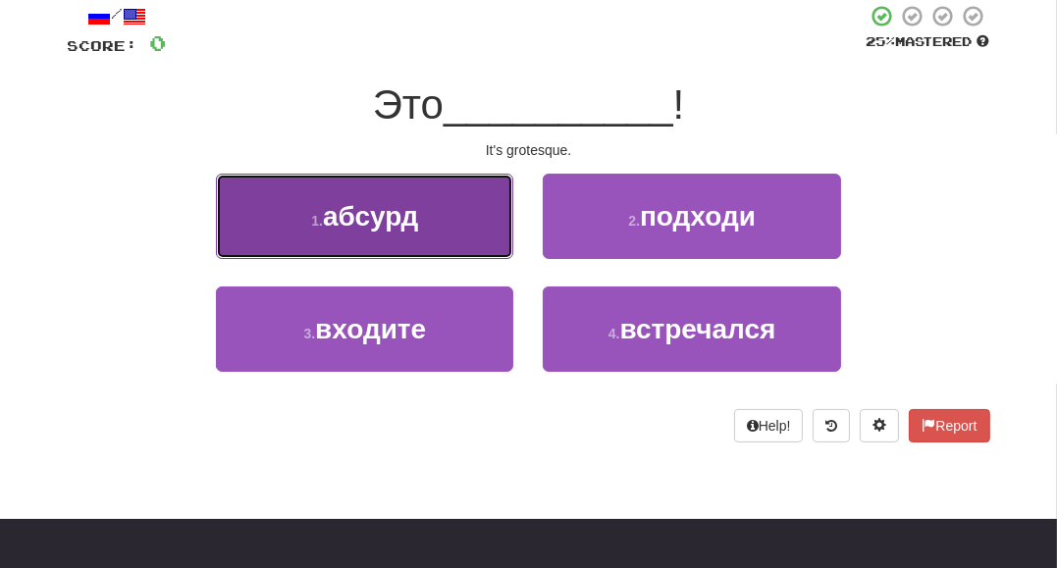
click at [479, 221] on button "1 . абсурд" at bounding box center [364, 216] width 297 height 85
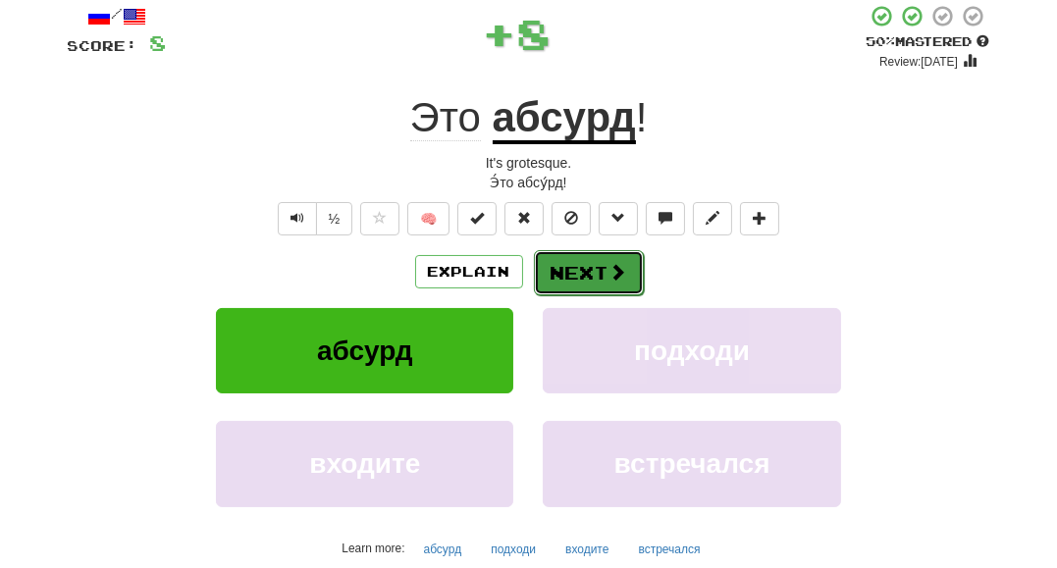
click at [591, 287] on button "Next" at bounding box center [589, 272] width 110 height 45
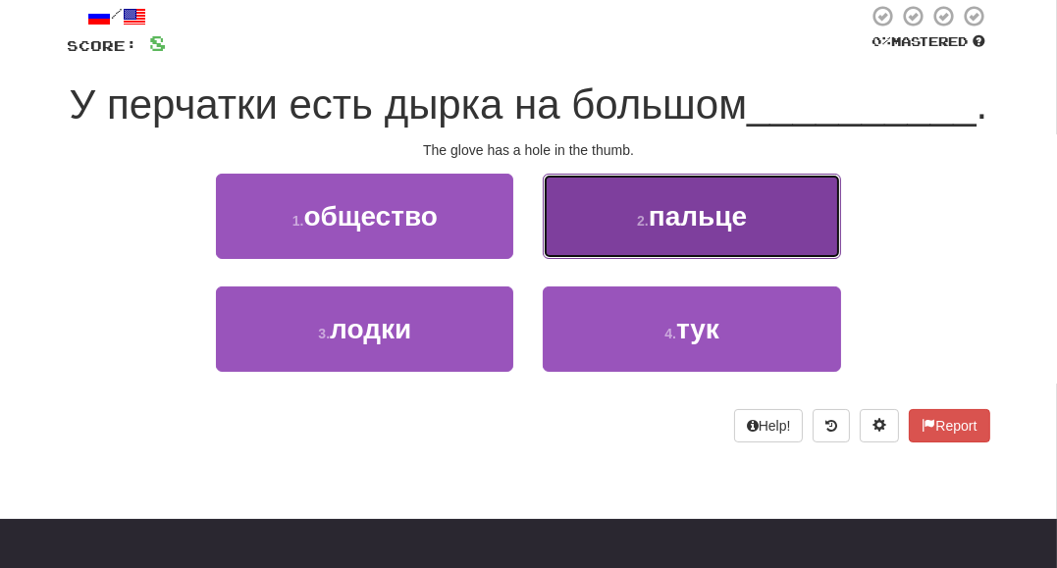
click at [590, 259] on button "2 . пальце" at bounding box center [691, 216] width 297 height 85
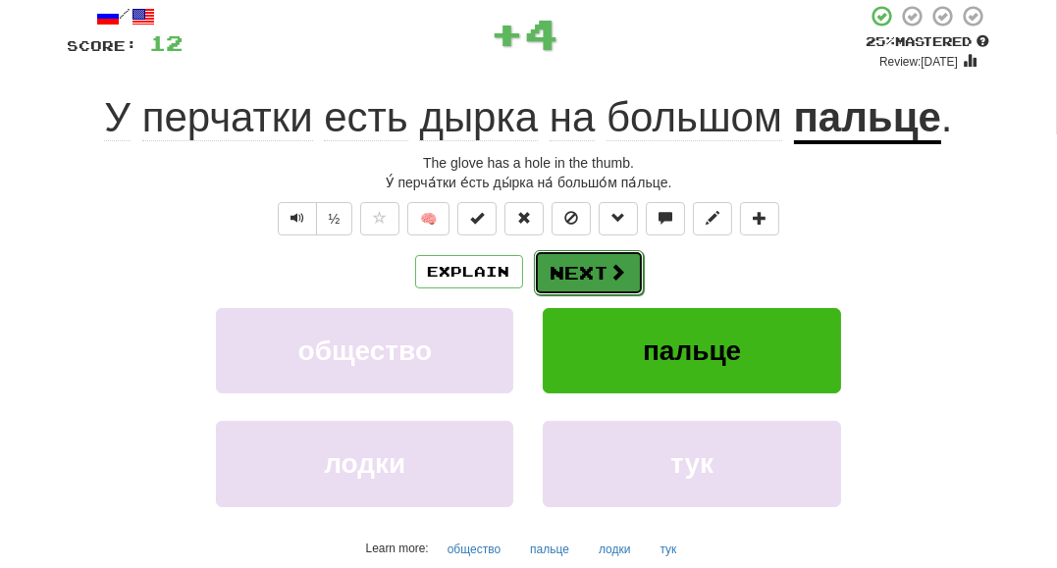
click at [596, 265] on button "Next" at bounding box center [589, 272] width 110 height 45
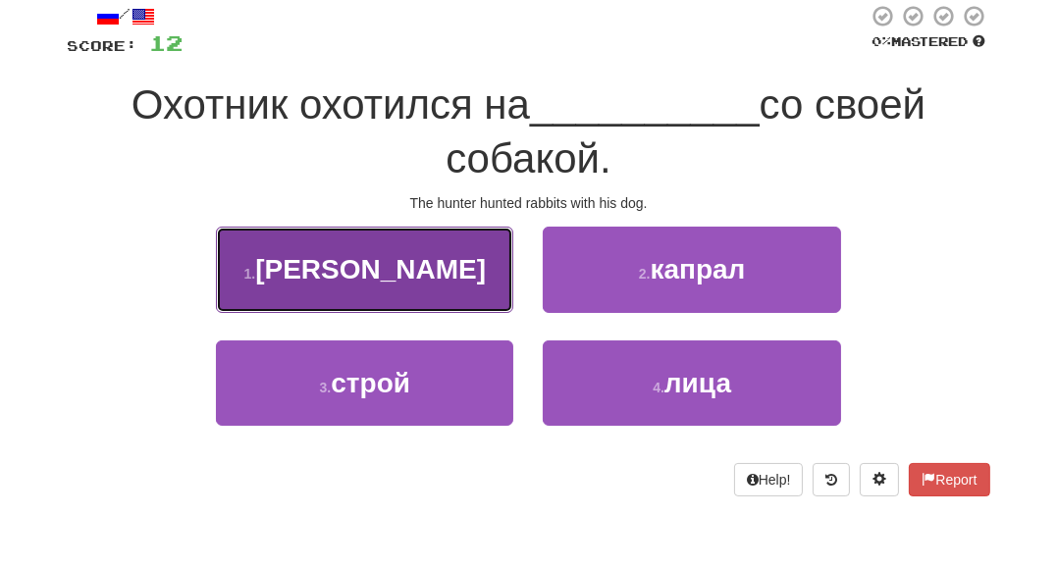
click at [430, 295] on button "1 . зайцев" at bounding box center [364, 269] width 297 height 85
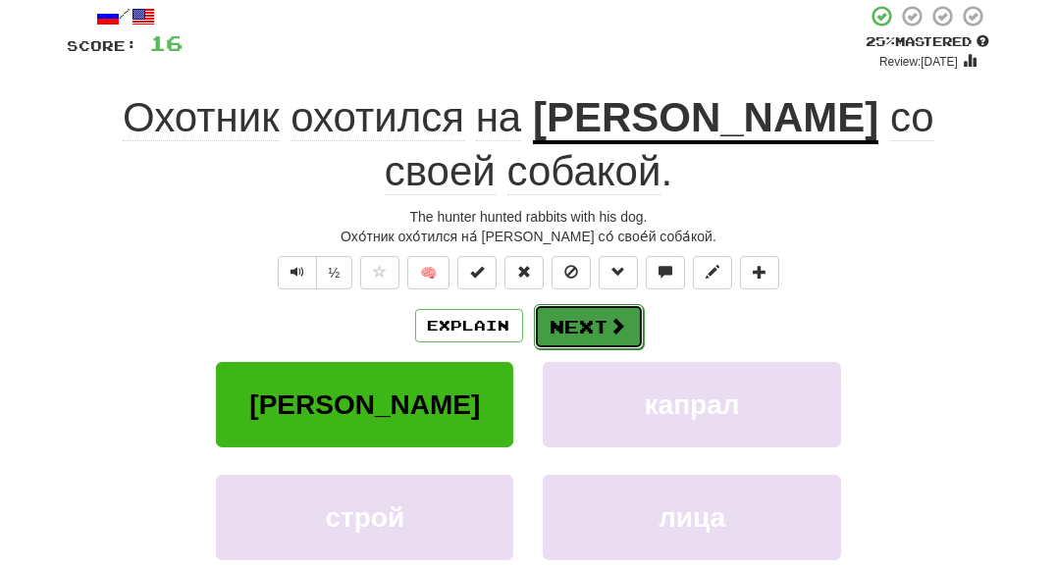
click at [600, 304] on button "Next" at bounding box center [589, 326] width 110 height 45
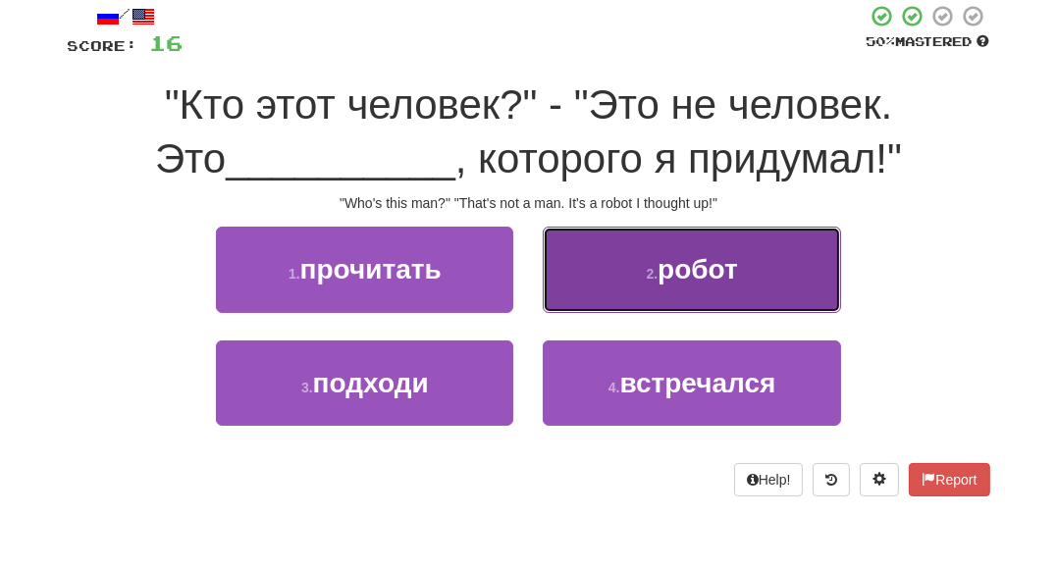
click at [764, 283] on button "2 . робот" at bounding box center [691, 269] width 297 height 85
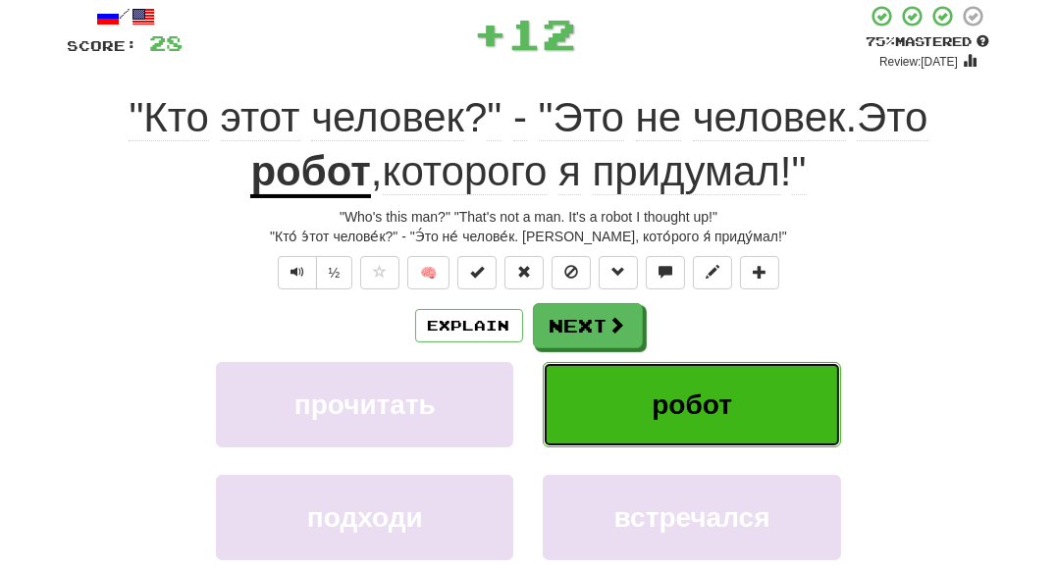
click at [615, 327] on span at bounding box center [617, 325] width 18 height 18
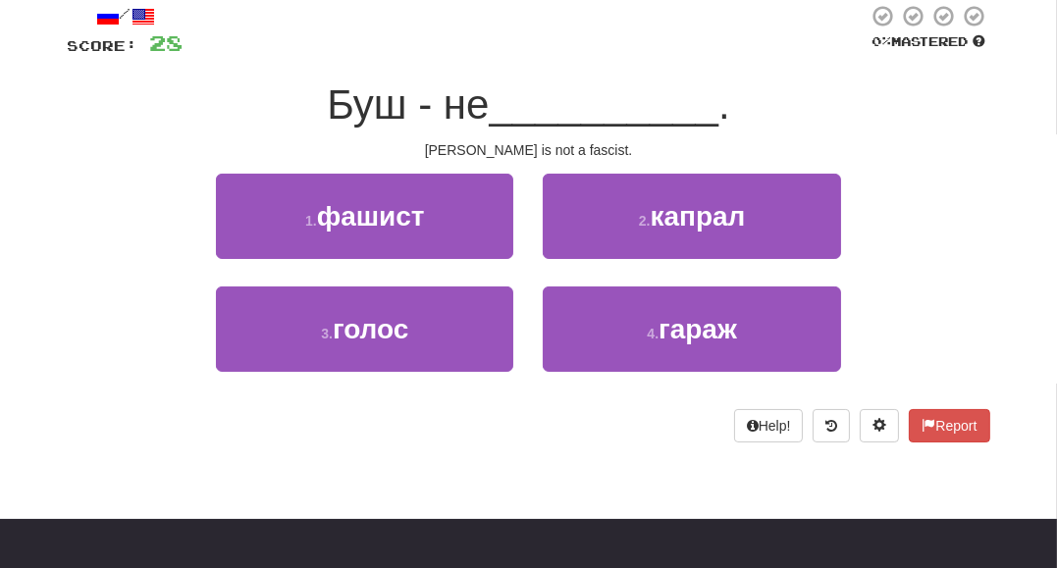
click at [469, 216] on button "1 . фашист" at bounding box center [364, 216] width 297 height 85
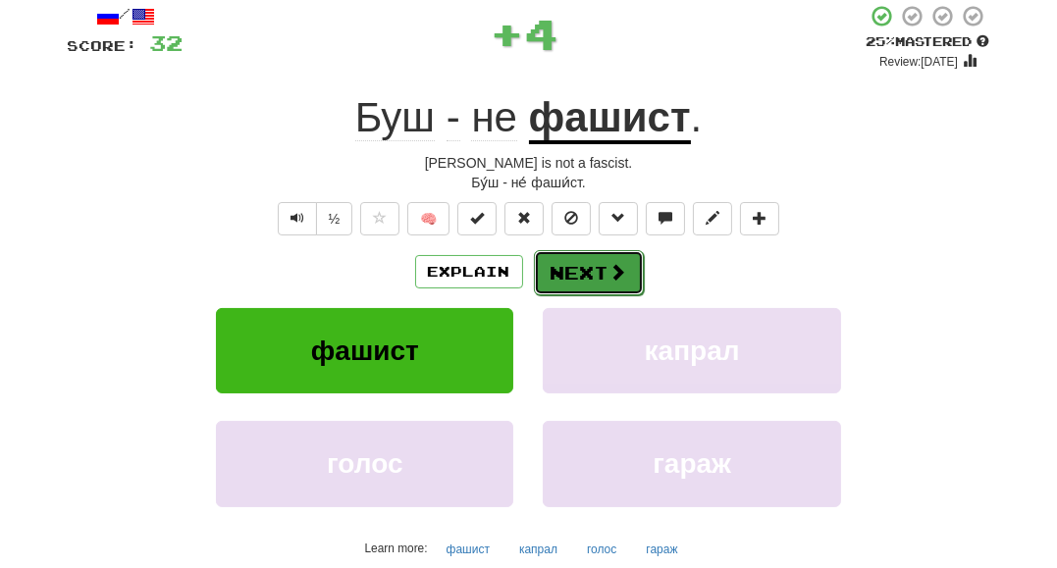
click at [614, 269] on span at bounding box center [618, 272] width 18 height 18
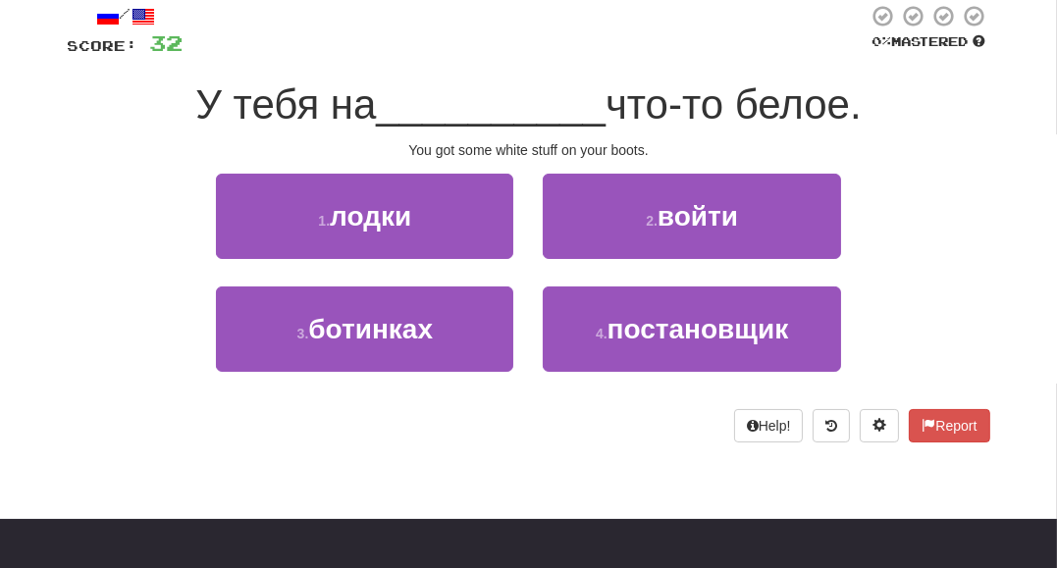
click at [444, 334] on button "3 . ботинках" at bounding box center [364, 328] width 297 height 85
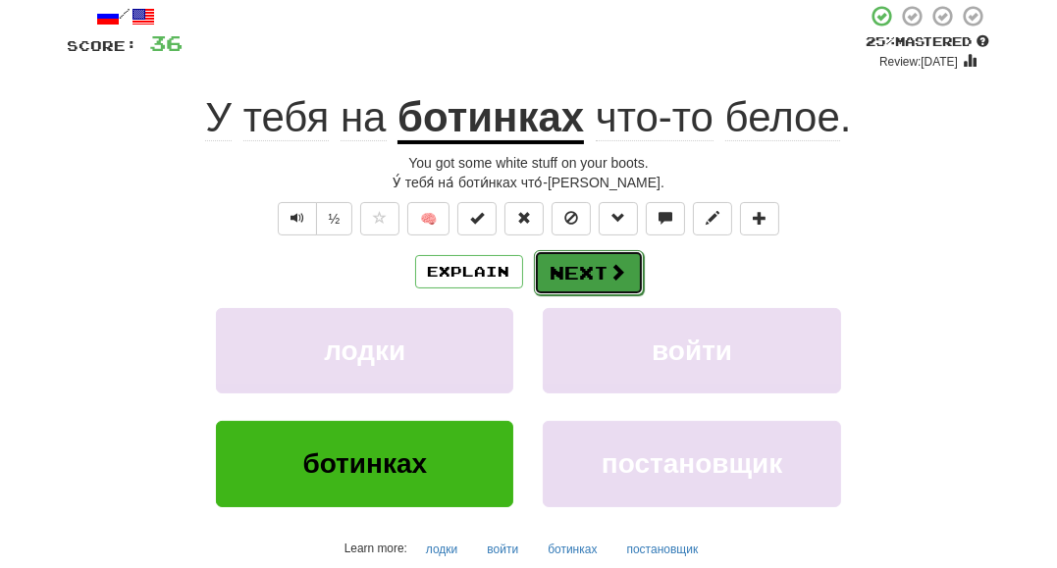
click at [609, 269] on span at bounding box center [618, 272] width 18 height 18
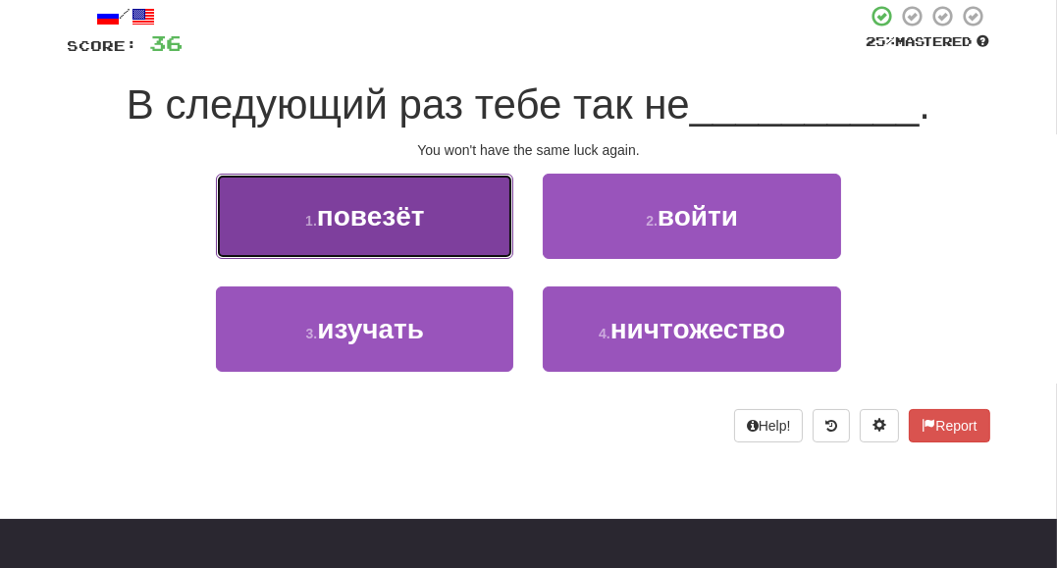
click at [444, 226] on button "1 . повезёт" at bounding box center [364, 216] width 297 height 85
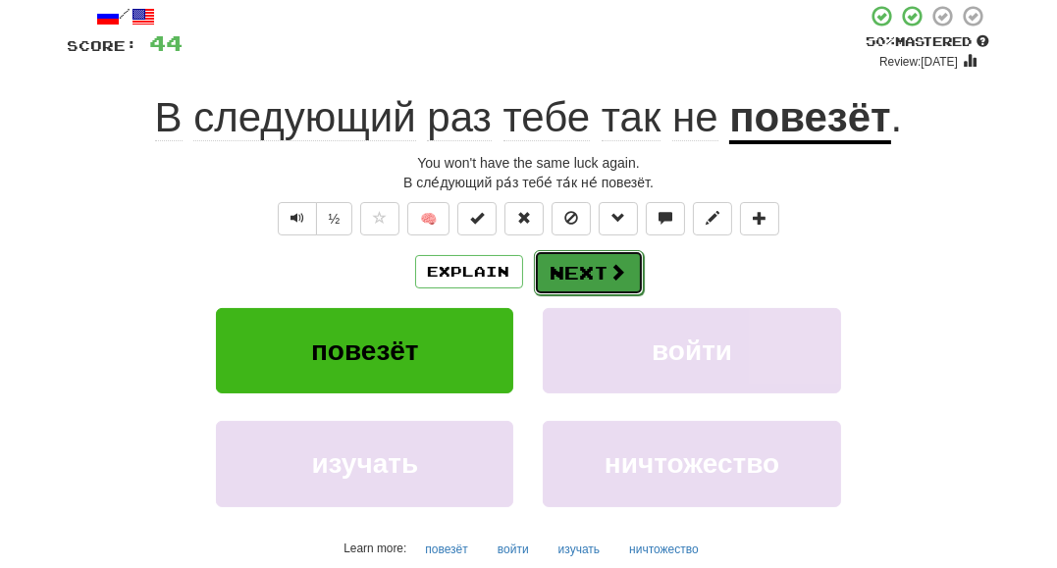
click at [587, 264] on button "Next" at bounding box center [589, 272] width 110 height 45
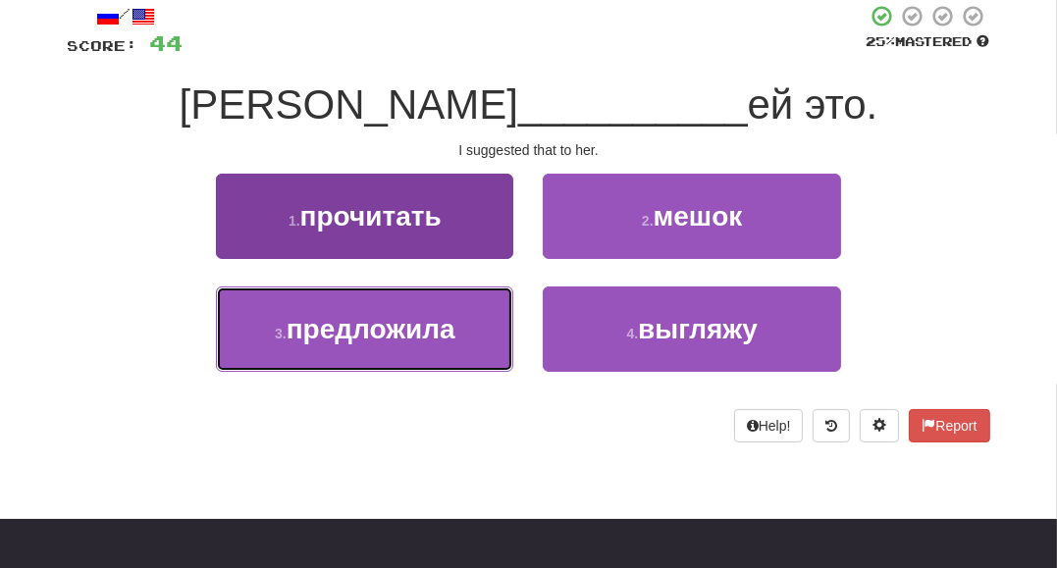
click at [453, 345] on button "3 . предложила" at bounding box center [364, 328] width 297 height 85
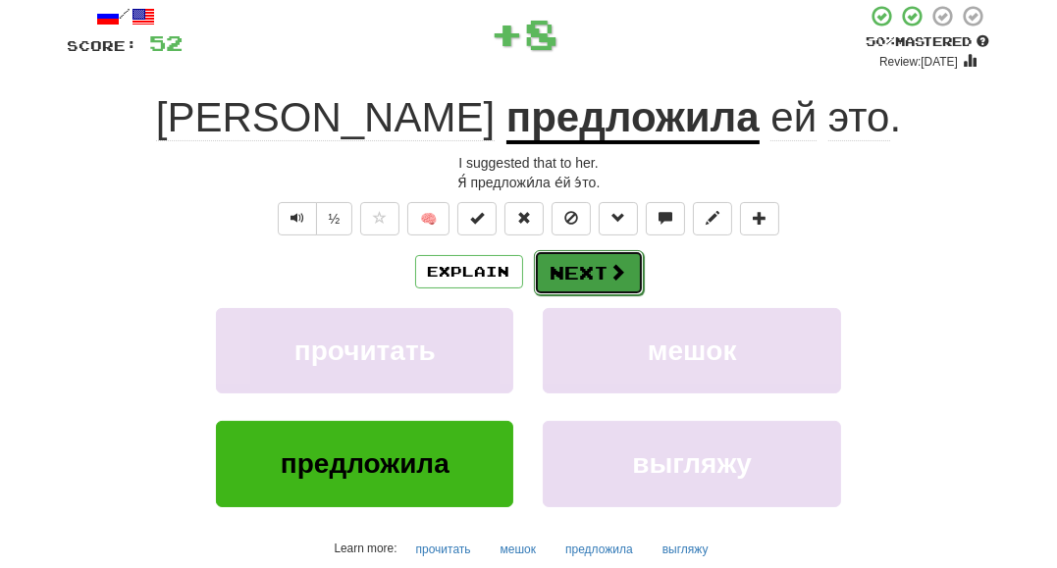
click at [609, 271] on span at bounding box center [618, 272] width 18 height 18
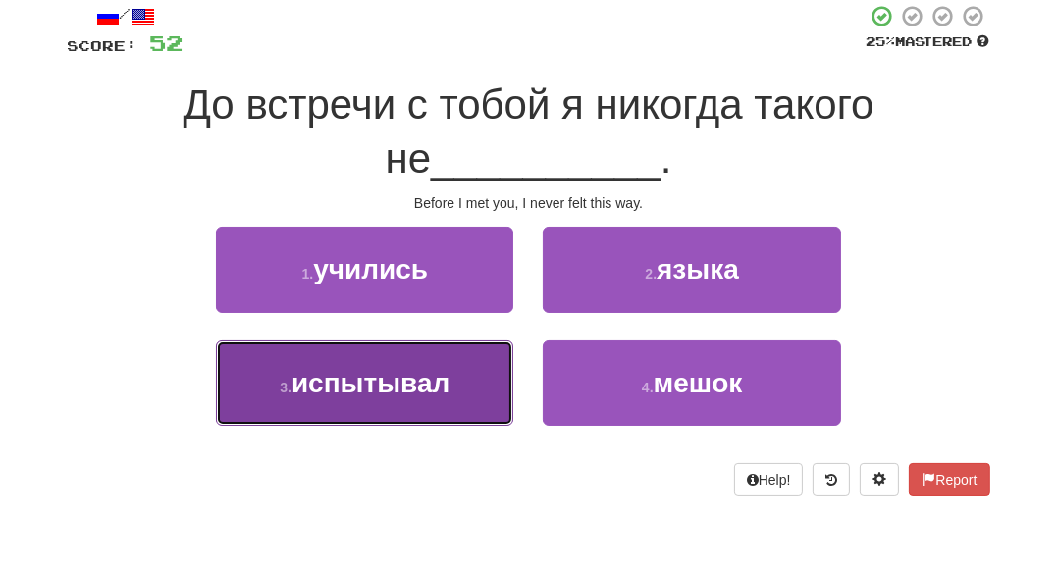
click at [459, 370] on button "3 . испытывал" at bounding box center [364, 382] width 297 height 85
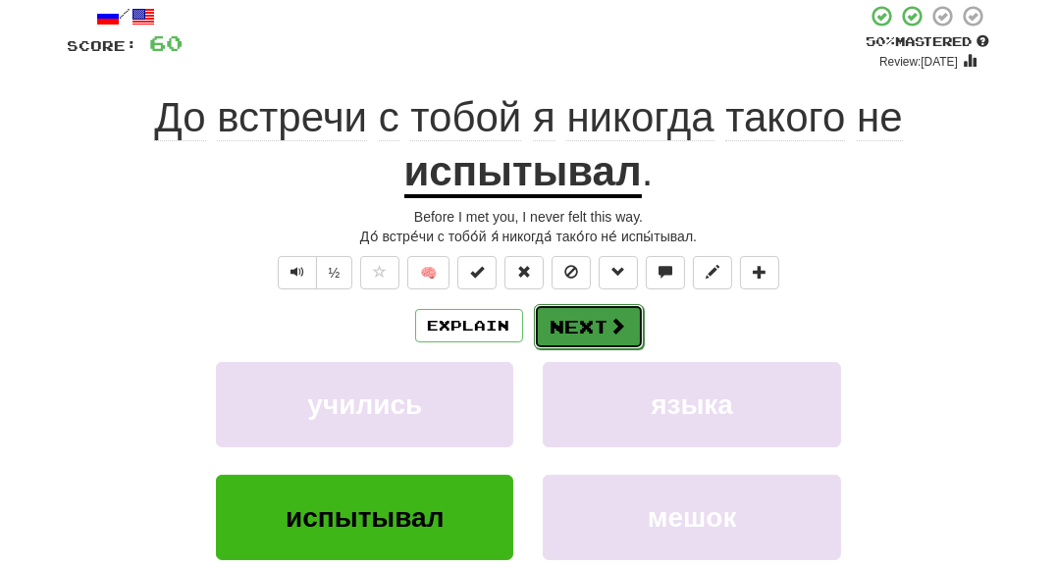
click at [609, 336] on button "Next" at bounding box center [589, 326] width 110 height 45
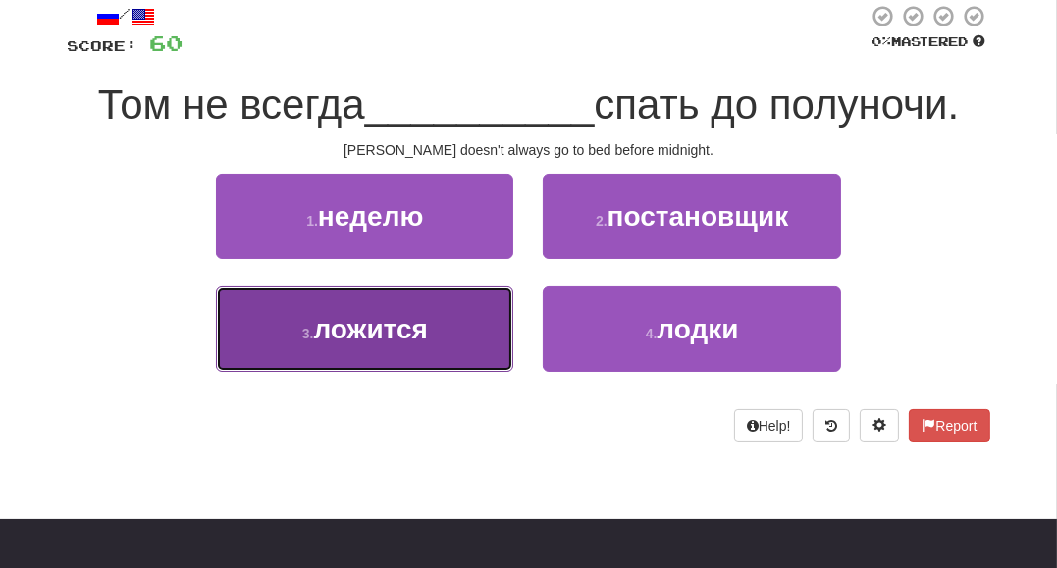
click at [475, 335] on button "3 . ложится" at bounding box center [364, 328] width 297 height 85
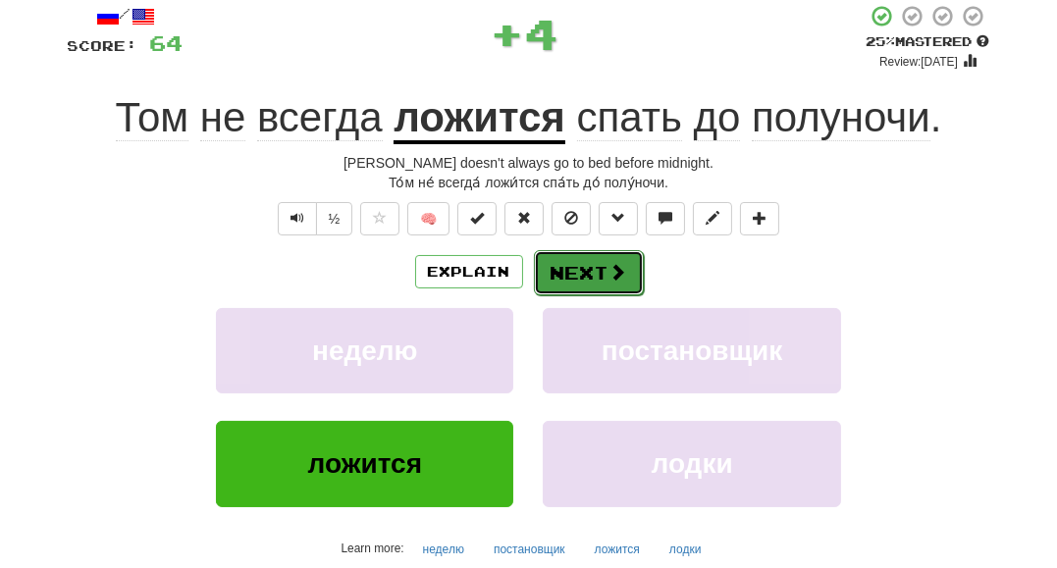
click at [589, 281] on button "Next" at bounding box center [589, 272] width 110 height 45
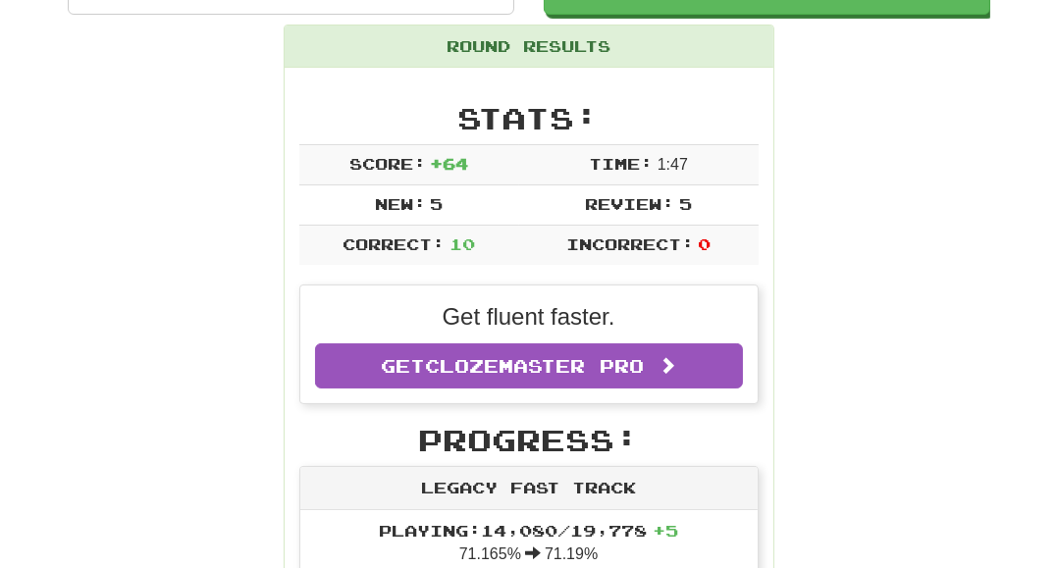
scroll to position [202, 0]
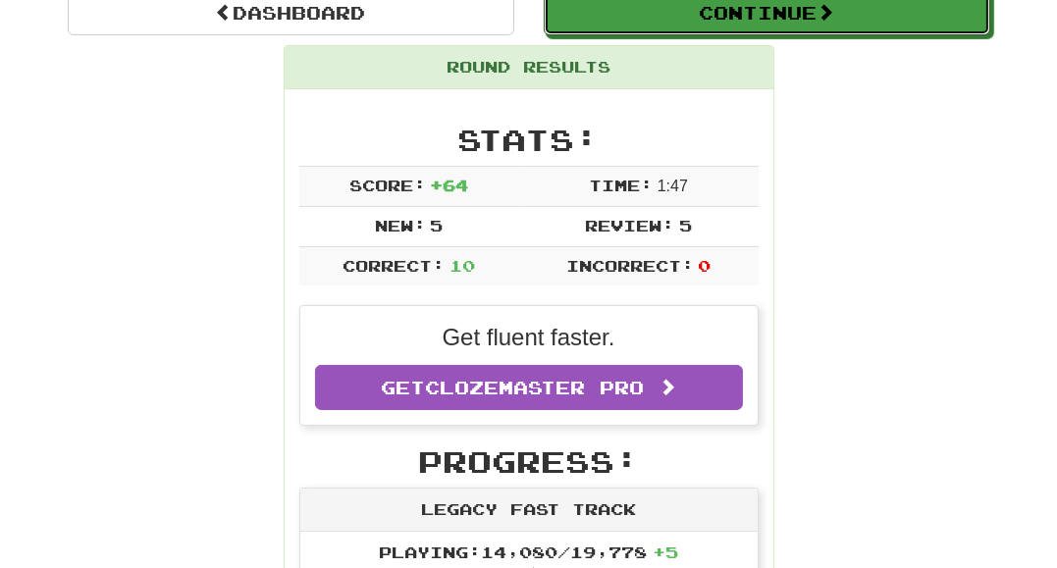
click at [930, 23] on button "Continue" at bounding box center [767, 12] width 446 height 45
